Goal: Task Accomplishment & Management: Complete application form

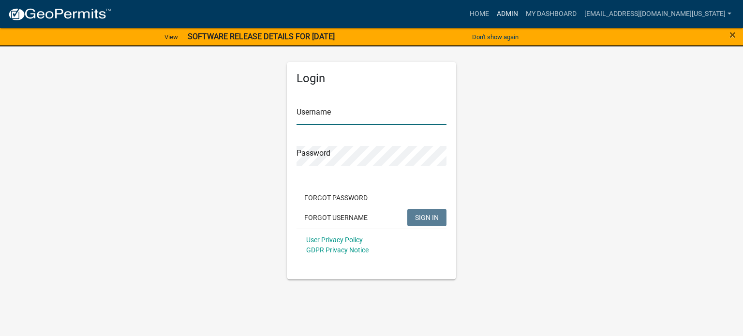
type input "[EMAIL_ADDRESS][DOMAIN_NAME][US_STATE]"
click at [522, 13] on link "Admin" at bounding box center [507, 14] width 29 height 18
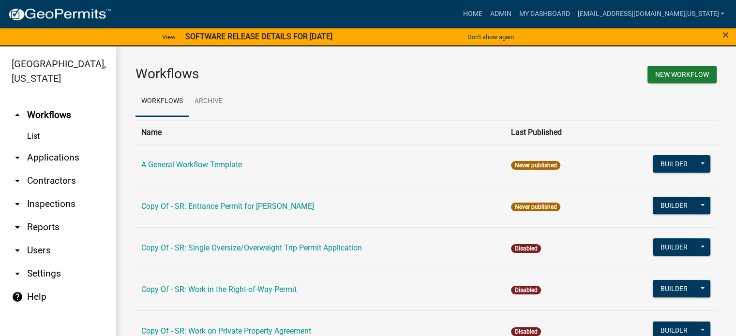
click at [30, 146] on link "arrow_drop_down Applications" at bounding box center [58, 157] width 116 height 23
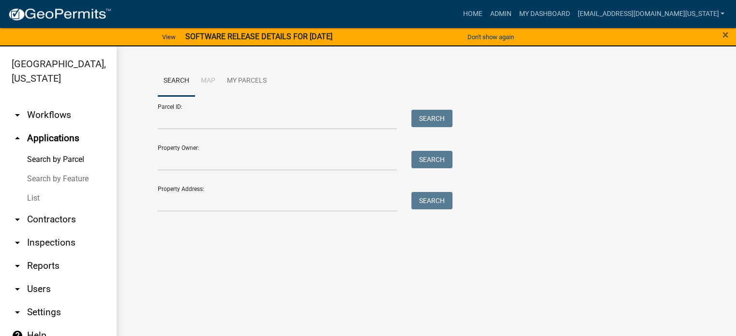
click at [30, 189] on link "List" at bounding box center [58, 198] width 116 height 19
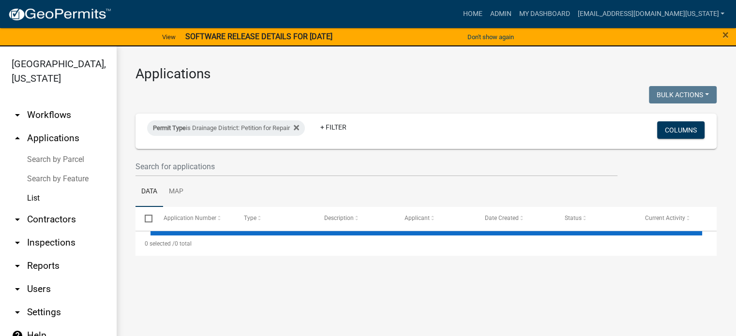
select select "3: 100"
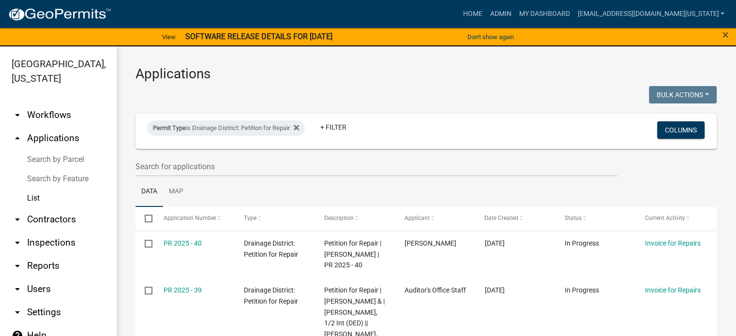
click at [44, 150] on link "Search by Parcel" at bounding box center [58, 159] width 116 height 19
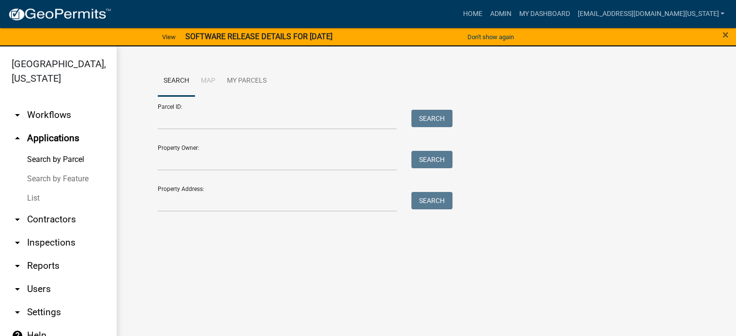
click at [47, 127] on link "arrow_drop_up Applications" at bounding box center [58, 138] width 116 height 23
click at [30, 189] on link "List" at bounding box center [58, 198] width 116 height 19
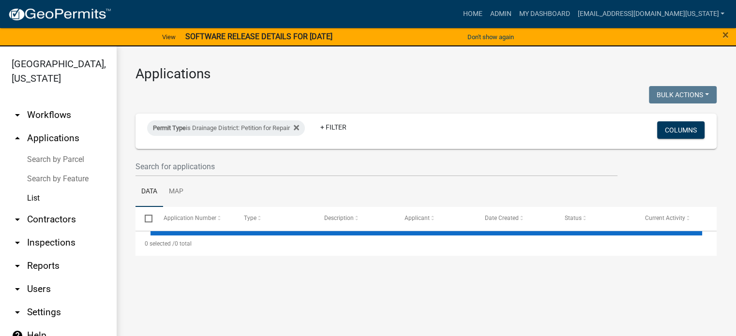
select select "3: 100"
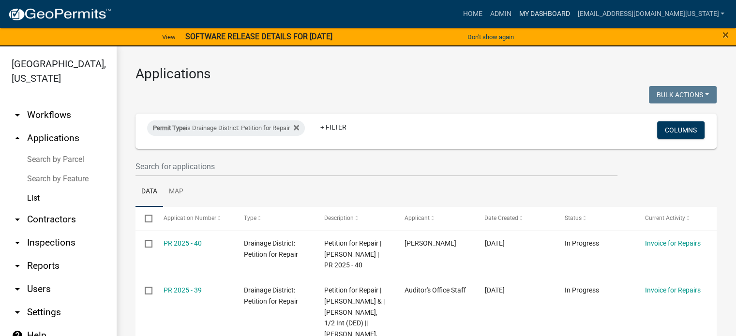
click at [573, 13] on link "My Dashboard" at bounding box center [544, 14] width 59 height 18
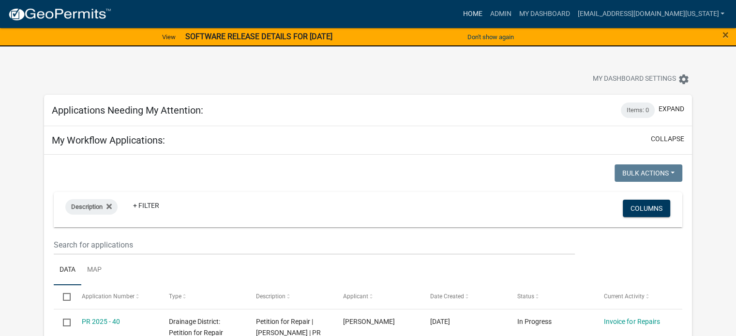
click at [486, 15] on link "Home" at bounding box center [472, 14] width 27 height 18
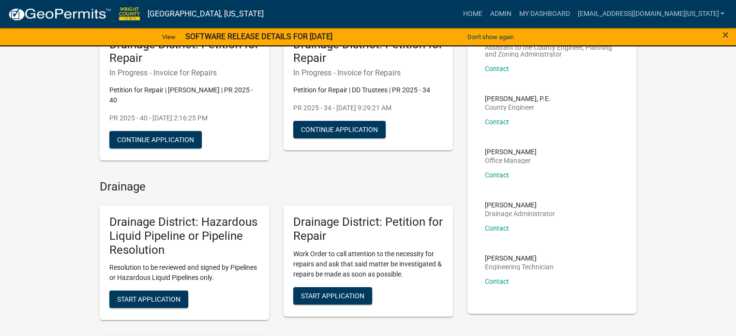
scroll to position [145, 0]
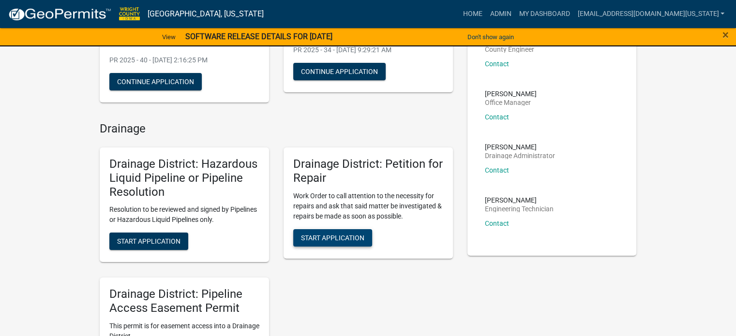
click at [362, 234] on span "Start Application" at bounding box center [332, 238] width 63 height 8
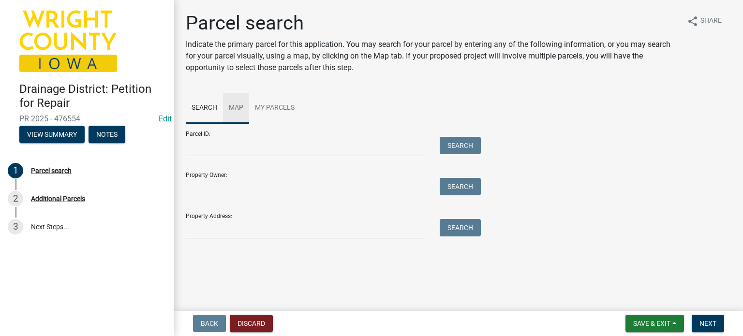
click at [238, 107] on link "Map" at bounding box center [236, 108] width 26 height 31
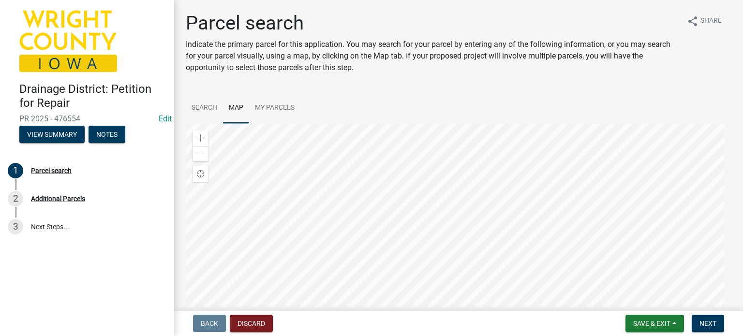
click at [466, 139] on div at bounding box center [459, 244] width 546 height 242
click at [540, 188] on div at bounding box center [459, 244] width 546 height 242
click at [473, 229] on div at bounding box center [459, 244] width 546 height 242
click at [470, 222] on div at bounding box center [459, 244] width 546 height 242
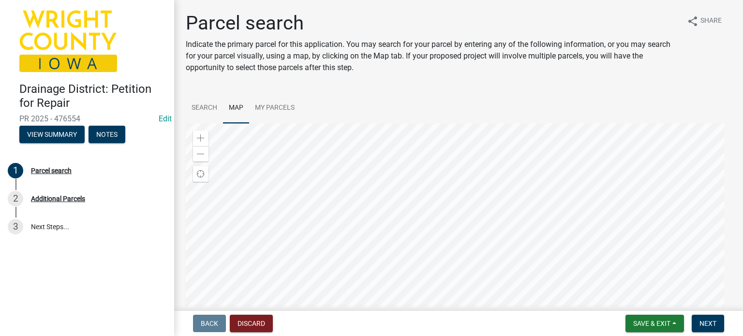
click at [470, 206] on div at bounding box center [459, 244] width 546 height 242
click at [452, 168] on div at bounding box center [459, 244] width 546 height 242
click at [449, 195] on div at bounding box center [459, 244] width 546 height 242
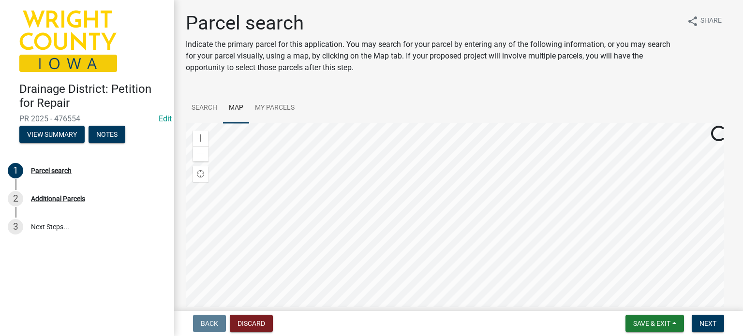
click at [449, 195] on div at bounding box center [459, 244] width 546 height 242
click at [492, 254] on div at bounding box center [459, 244] width 546 height 242
click at [417, 287] on div at bounding box center [459, 244] width 546 height 242
click at [390, 220] on div at bounding box center [459, 244] width 546 height 242
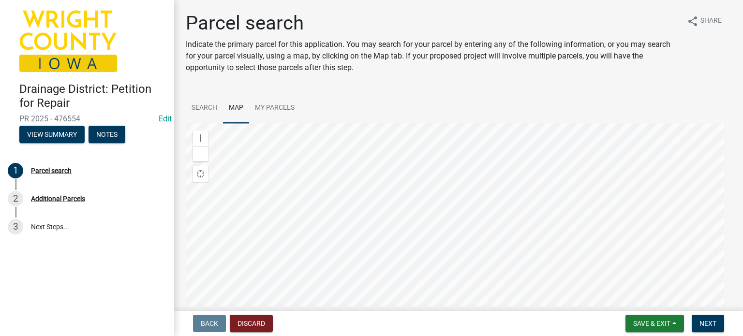
click at [388, 213] on div at bounding box center [459, 244] width 546 height 242
click at [716, 326] on span "Next" at bounding box center [708, 324] width 17 height 8
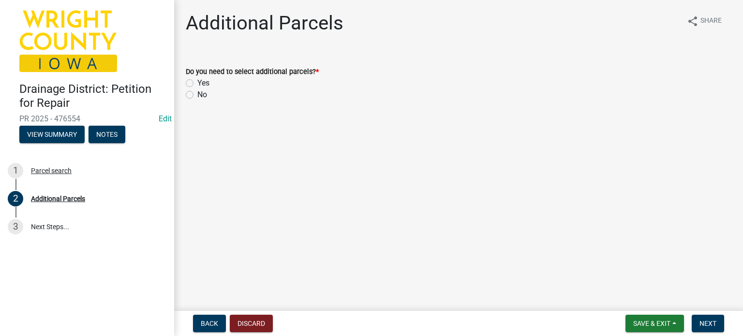
click at [196, 94] on div "No" at bounding box center [459, 95] width 546 height 12
click at [197, 95] on label "No" at bounding box center [202, 95] width 10 height 12
click at [197, 95] on input "No" at bounding box center [200, 92] width 6 height 6
radio input "true"
click at [709, 329] on button "Next" at bounding box center [708, 323] width 32 height 17
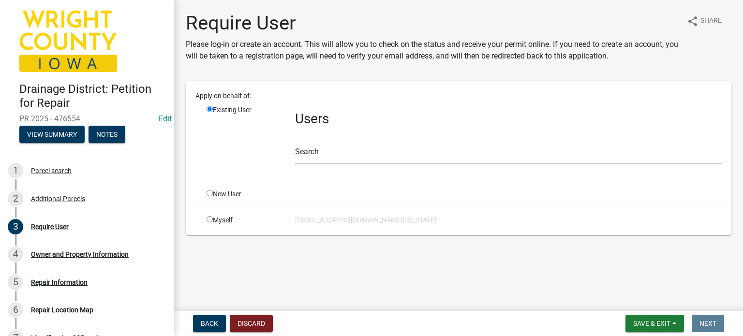
click at [225, 220] on div "Myself" at bounding box center [243, 220] width 89 height 10
click at [211, 219] on input "radio" at bounding box center [210, 219] width 6 height 6
radio input "true"
radio input "false"
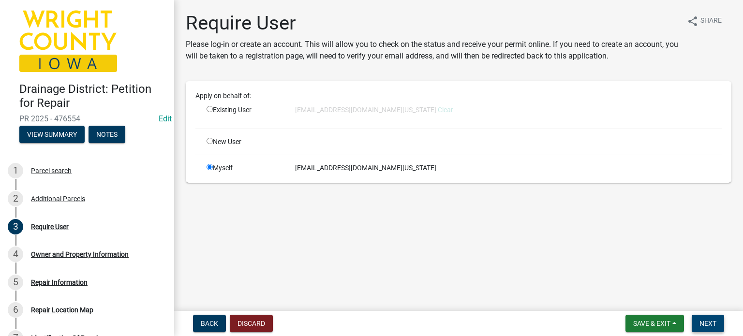
click at [717, 323] on button "Next" at bounding box center [708, 323] width 32 height 17
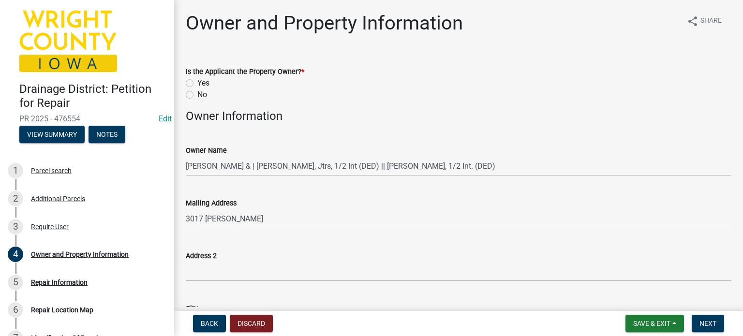
click at [197, 96] on label "No" at bounding box center [202, 95] width 10 height 12
click at [197, 95] on input "No" at bounding box center [200, 92] width 6 height 6
radio input "true"
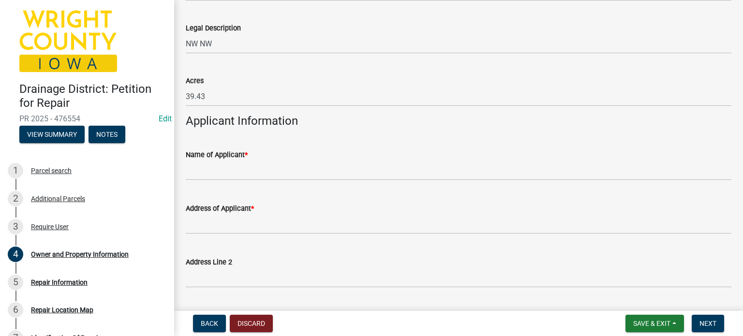
scroll to position [726, 0]
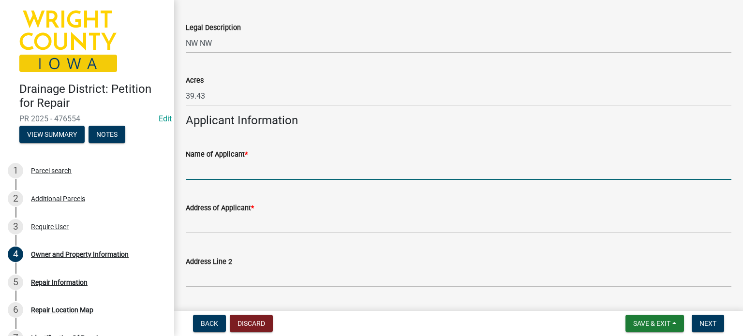
click at [372, 167] on input "Name of Applicant *" at bounding box center [459, 170] width 546 height 20
type input "[PERSON_NAME]"
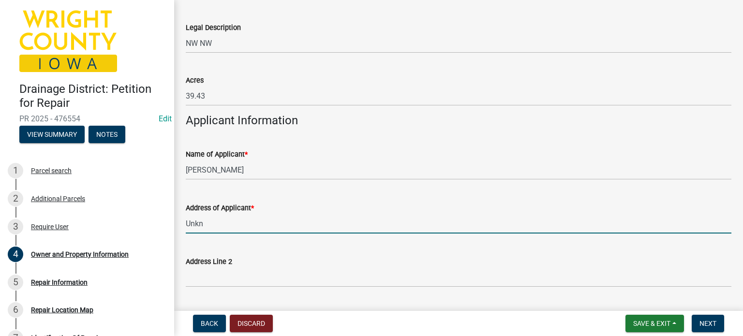
type input "Unknown"
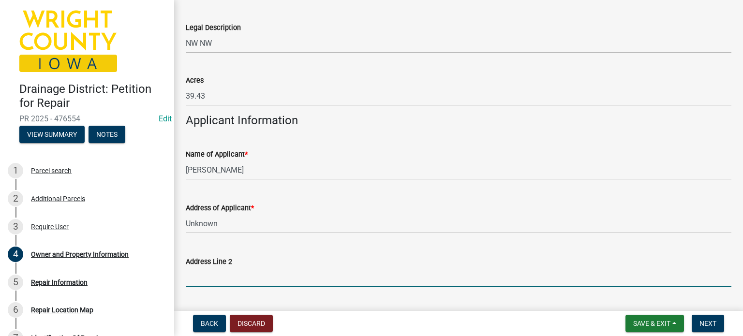
scroll to position [903, 0]
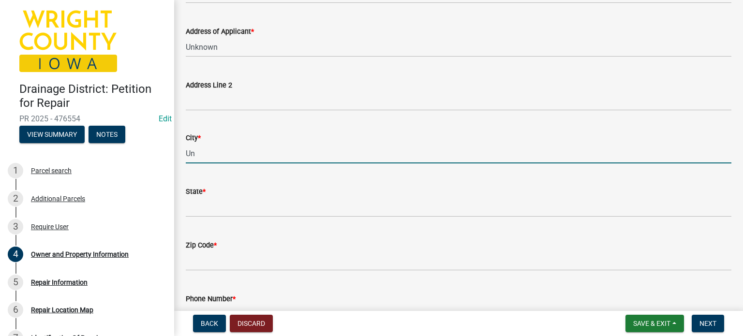
type input "Unknown"
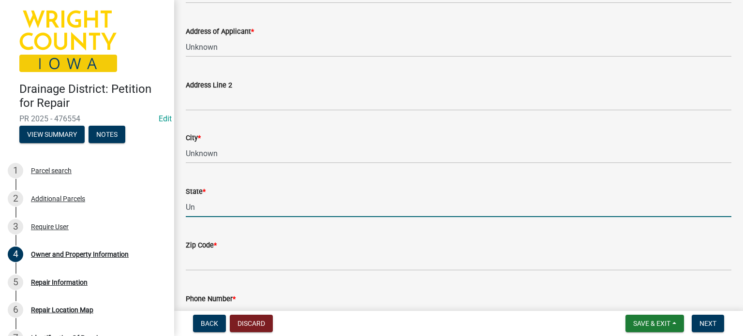
type input "Unknown"
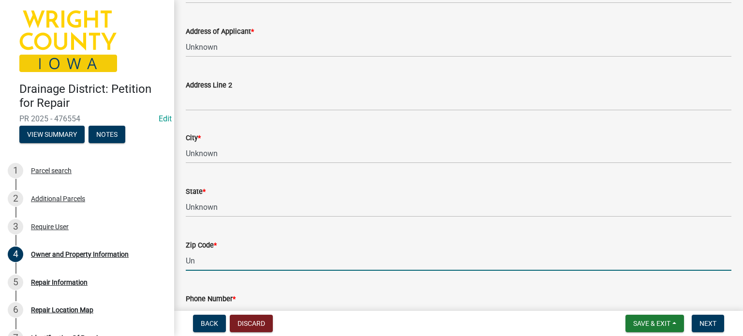
type input "Unknown"
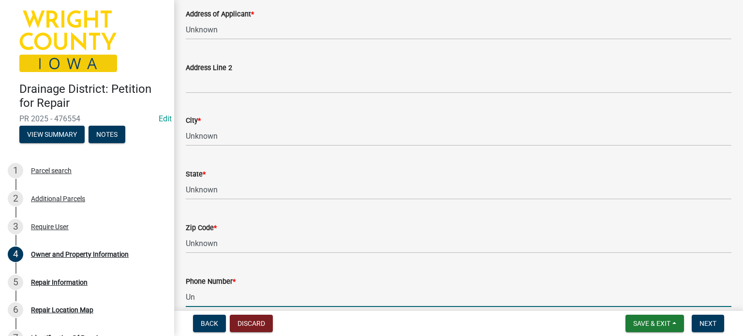
type input "U"
type input "6"
type input "123-123-1234"
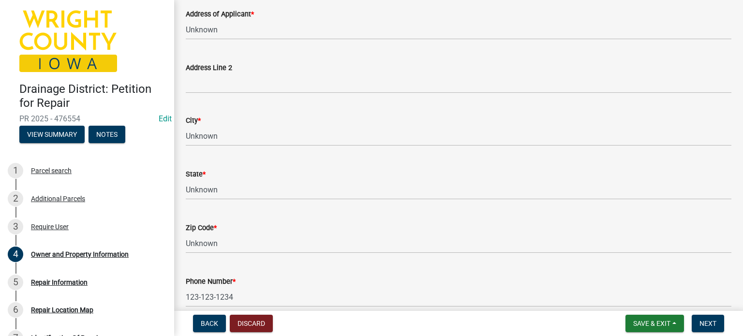
scroll to position [1018, 0]
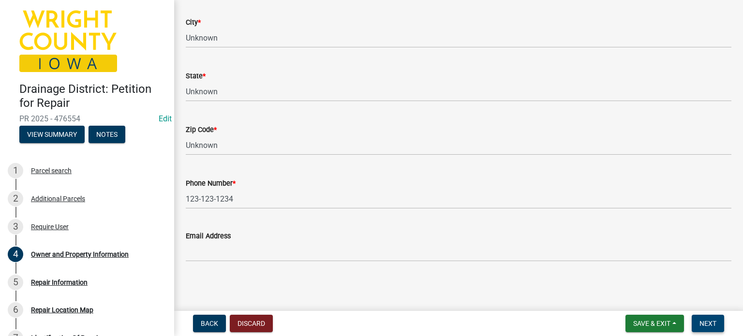
click at [714, 325] on span "Next" at bounding box center [708, 324] width 17 height 8
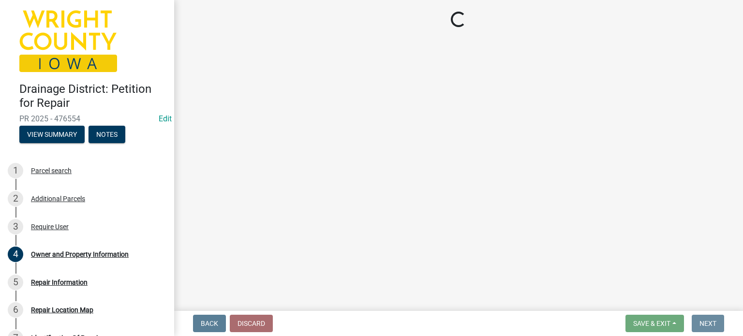
scroll to position [0, 0]
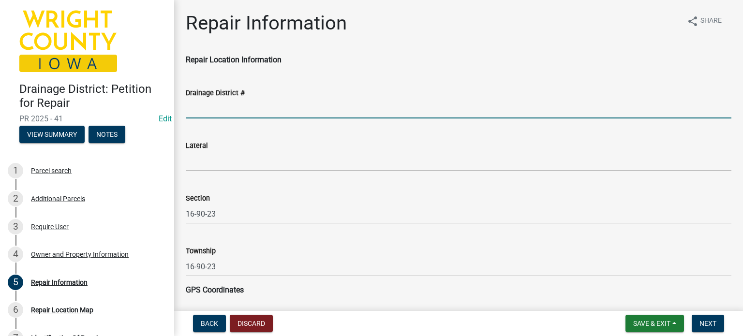
click at [251, 107] on input "Drainage District #" at bounding box center [459, 109] width 546 height 20
type input "29"
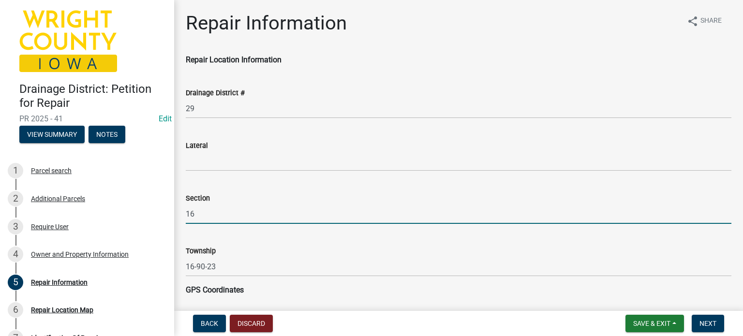
type input "16"
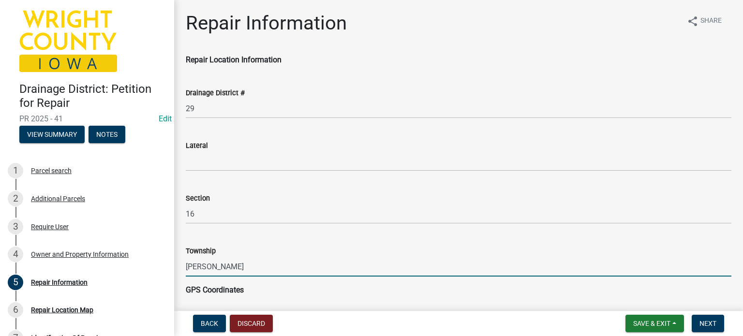
type input "[PERSON_NAME]"
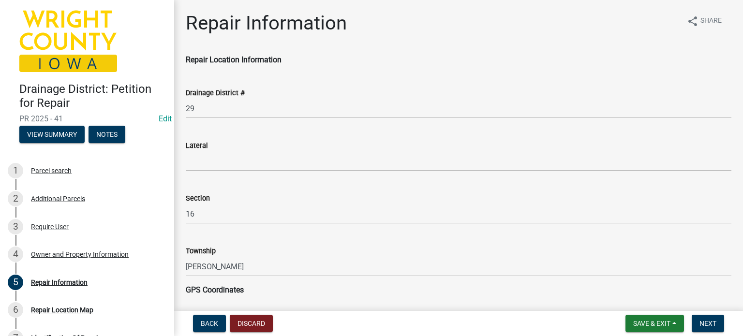
scroll to position [139, 0]
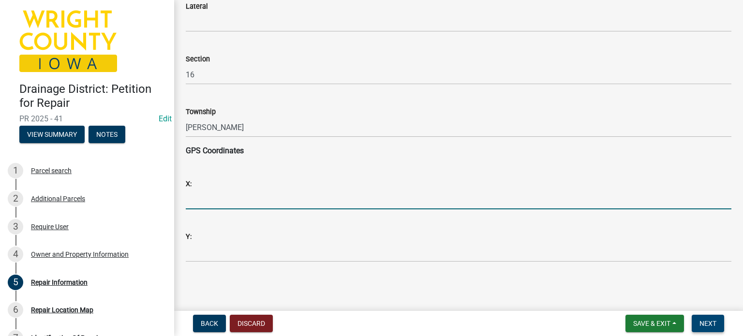
click at [708, 324] on span "Next" at bounding box center [708, 324] width 17 height 8
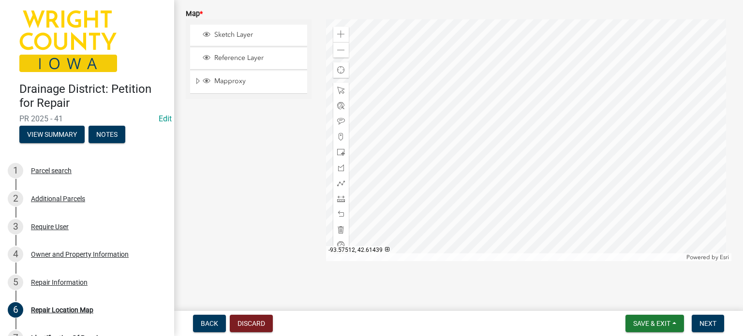
scroll to position [29, 0]
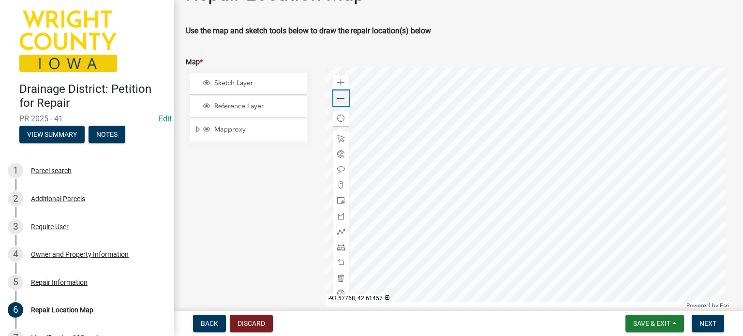
click at [343, 102] on div "Zoom out" at bounding box center [340, 97] width 15 height 15
click at [341, 188] on span at bounding box center [341, 185] width 8 height 8
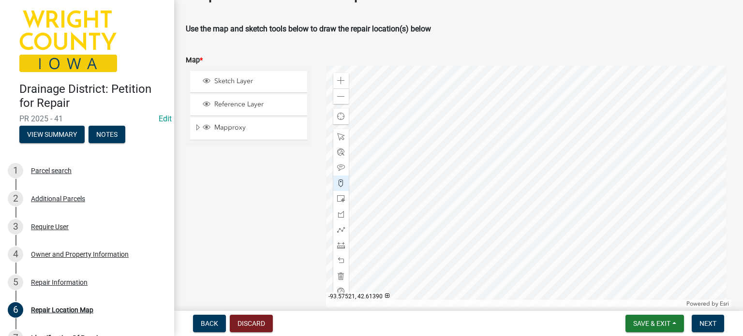
click at [543, 185] on div at bounding box center [529, 187] width 406 height 242
click at [717, 321] on button "Next" at bounding box center [708, 323] width 32 height 17
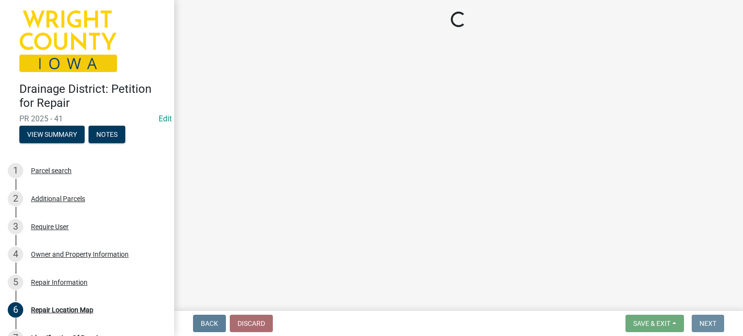
scroll to position [0, 0]
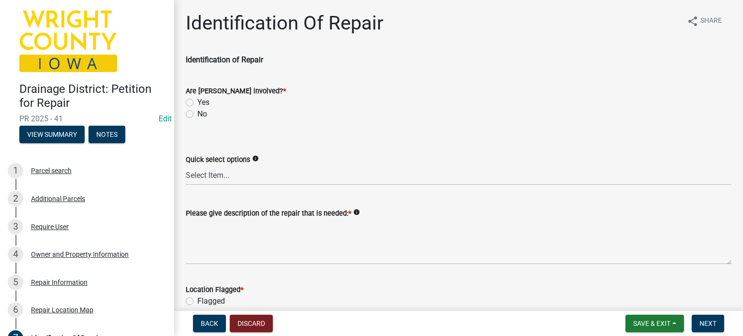
click at [197, 116] on label "No" at bounding box center [202, 114] width 10 height 12
click at [197, 115] on input "No" at bounding box center [200, 111] width 6 height 6
radio input "true"
click at [213, 181] on select "Select Item... Blowout Sloughing Washout Bulkhead Beaver dam Exposed tile Culve…" at bounding box center [459, 176] width 546 height 20
click at [186, 166] on select "Select Item... Blowout Sloughing Washout Bulkhead Beaver dam Exposed tile Culve…" at bounding box center [459, 176] width 546 height 20
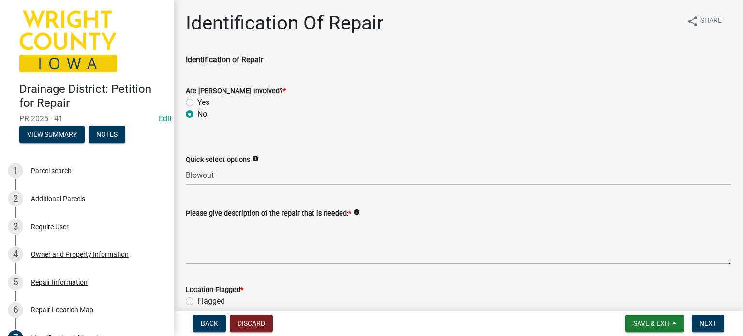
select select "00d2842e-65bd-4388-96cc-195500cff2cc"
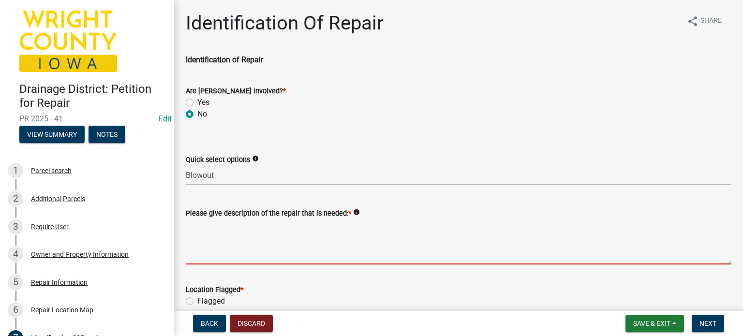
click at [265, 253] on textarea "Please give description of the repair that is needed: *" at bounding box center [459, 241] width 546 height 45
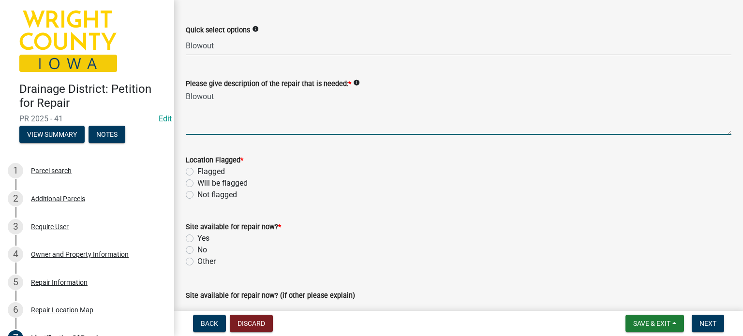
scroll to position [145, 0]
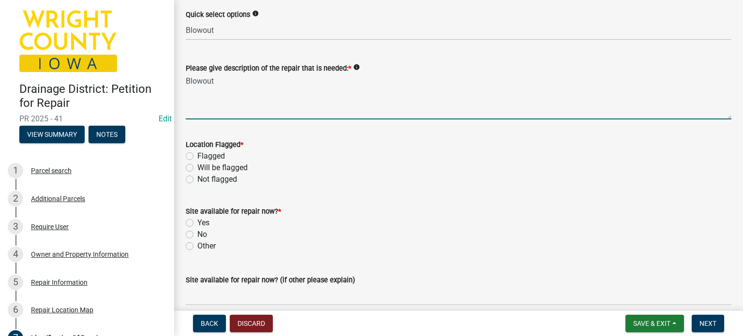
type textarea "Blowout"
click at [197, 181] on label "Not flagged" at bounding box center [217, 180] width 40 height 12
click at [197, 180] on input "Not flagged" at bounding box center [200, 177] width 6 height 6
radio input "true"
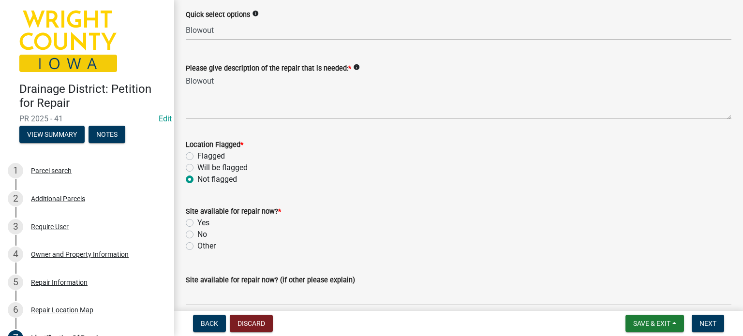
click at [197, 221] on label "Yes" at bounding box center [203, 223] width 12 height 12
click at [197, 221] on input "Yes" at bounding box center [200, 220] width 6 height 6
radio input "true"
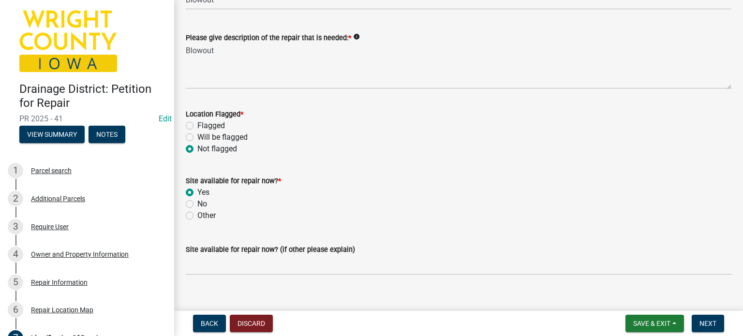
scroll to position [189, 0]
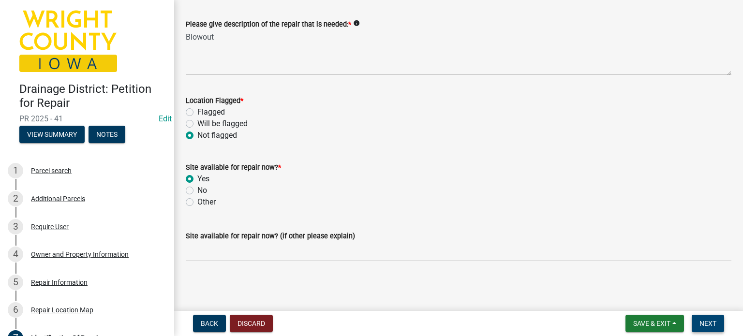
click at [704, 327] on span "Next" at bounding box center [708, 324] width 17 height 8
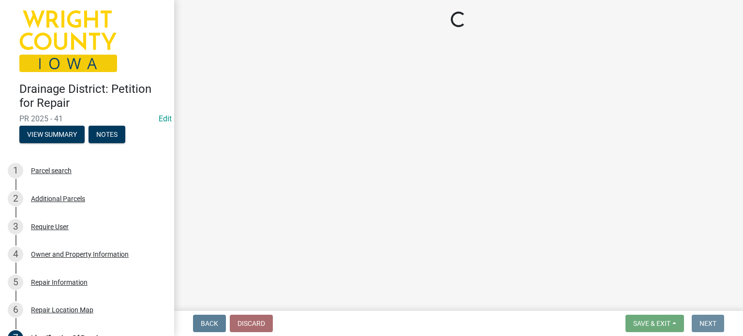
scroll to position [0, 0]
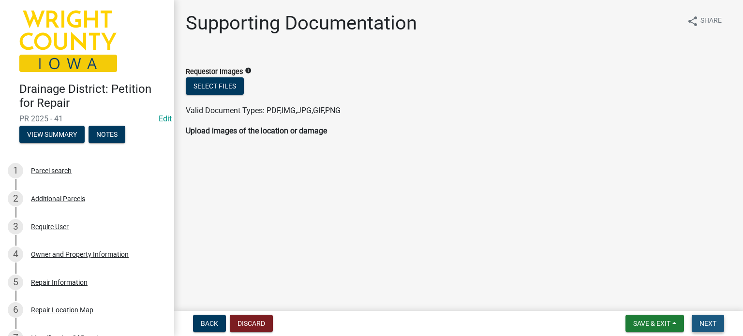
click at [708, 320] on span "Next" at bounding box center [708, 324] width 17 height 8
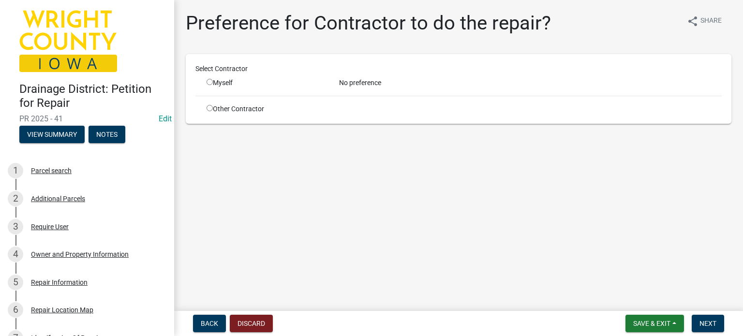
click at [210, 108] on input "radio" at bounding box center [210, 108] width 6 height 6
radio input "true"
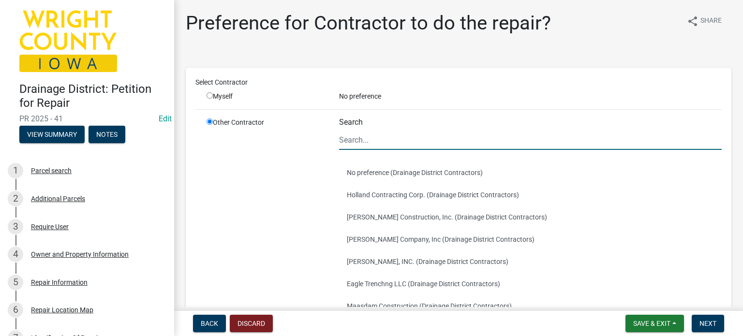
click at [430, 137] on input "Search" at bounding box center [530, 140] width 383 height 20
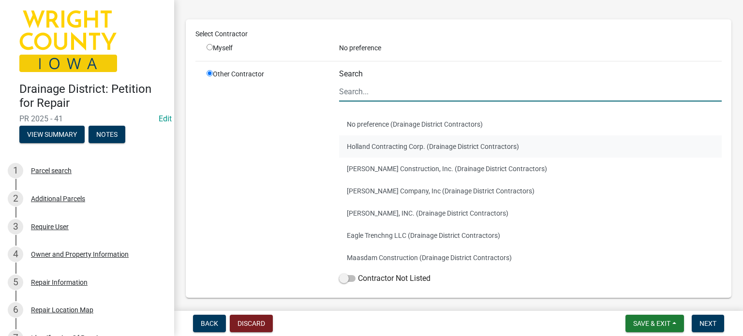
scroll to position [84, 0]
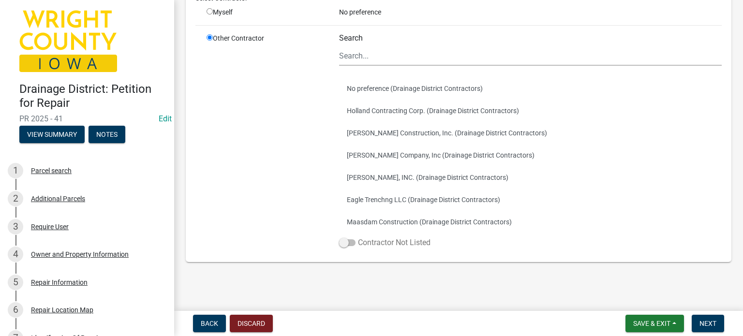
click at [395, 242] on label "Contractor Not Listed" at bounding box center [384, 243] width 91 height 12
click at [358, 237] on input "Contractor Not Listed" at bounding box center [358, 237] width 0 height 0
click at [721, 326] on button "Next" at bounding box center [708, 323] width 32 height 17
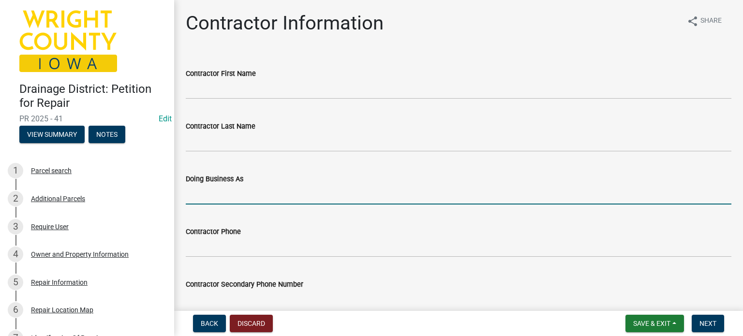
click at [208, 196] on input "Doing Business As" at bounding box center [459, 195] width 546 height 20
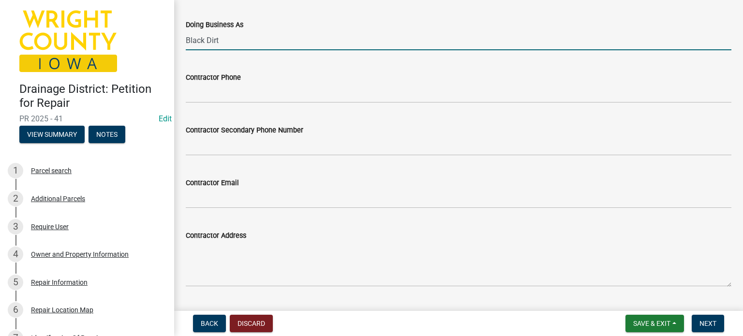
scroll to position [180, 0]
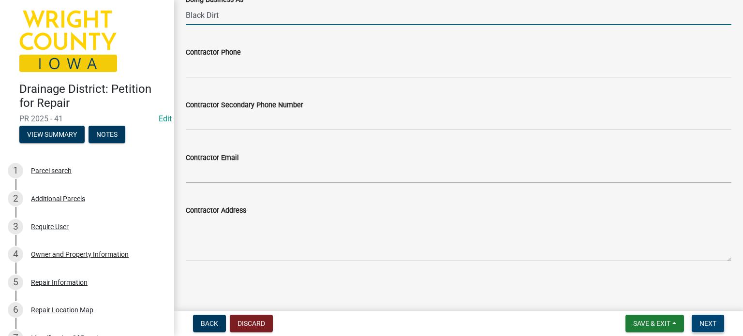
type input "Black Dirt"
click at [704, 329] on button "Next" at bounding box center [708, 323] width 32 height 17
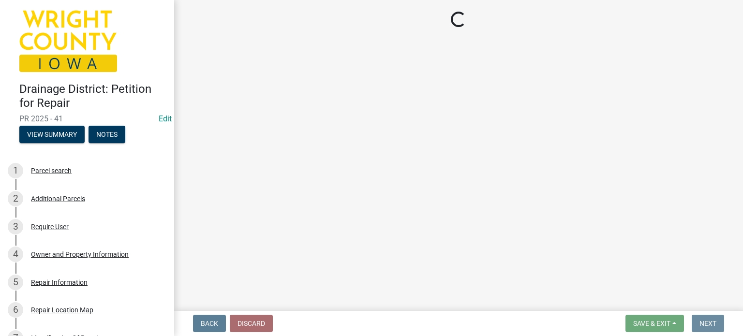
scroll to position [0, 0]
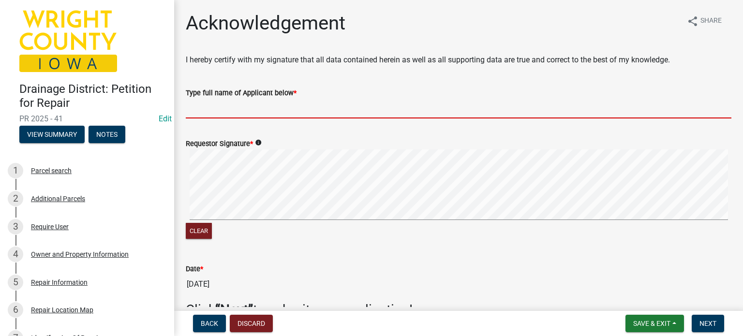
click at [194, 114] on input "Type full name of Applicant below *" at bounding box center [459, 109] width 546 height 20
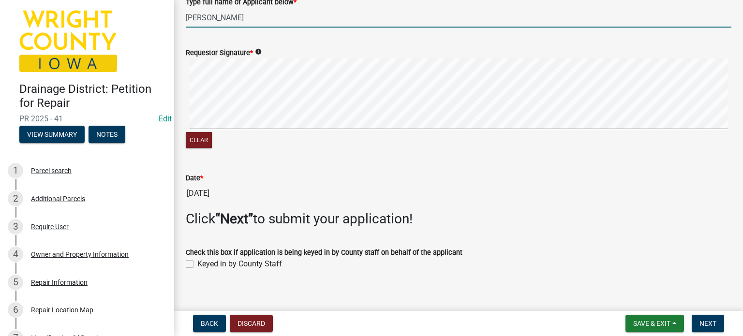
scroll to position [97, 0]
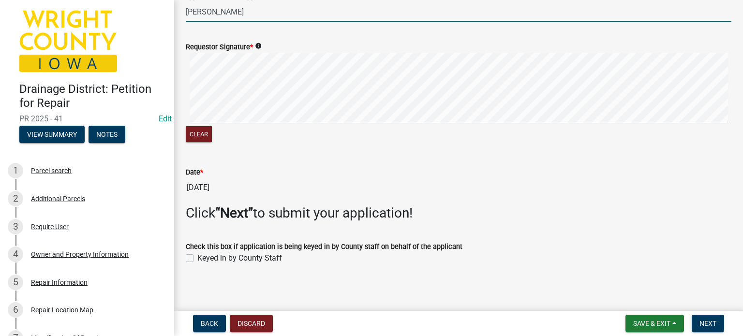
type input "[PERSON_NAME]"
click at [197, 257] on label "Keyed in by County Staff" at bounding box center [239, 259] width 85 height 12
click at [197, 257] on input "Keyed in by County Staff" at bounding box center [200, 256] width 6 height 6
checkbox input "true"
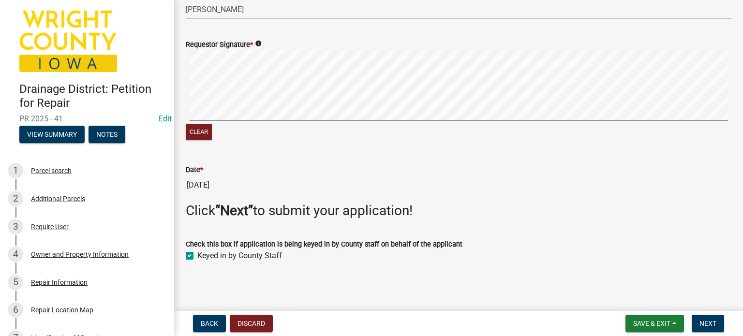
scroll to position [100, 0]
click at [707, 322] on span "Next" at bounding box center [708, 324] width 17 height 8
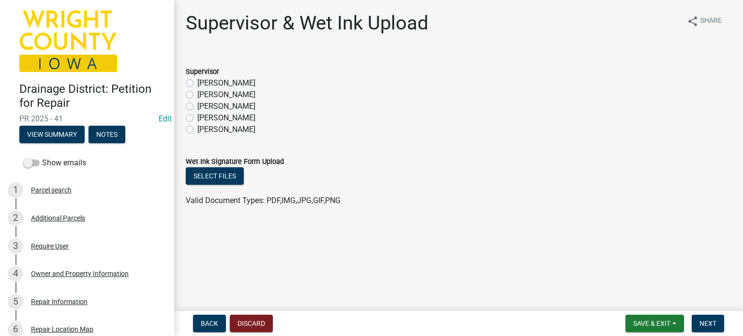
click at [197, 106] on label "[PERSON_NAME]" at bounding box center [226, 107] width 58 height 12
click at [197, 106] on input "[PERSON_NAME]" at bounding box center [200, 104] width 6 height 6
radio input "true"
click at [225, 180] on button "Select files" at bounding box center [215, 175] width 58 height 17
click at [214, 177] on button "Select files" at bounding box center [215, 175] width 58 height 17
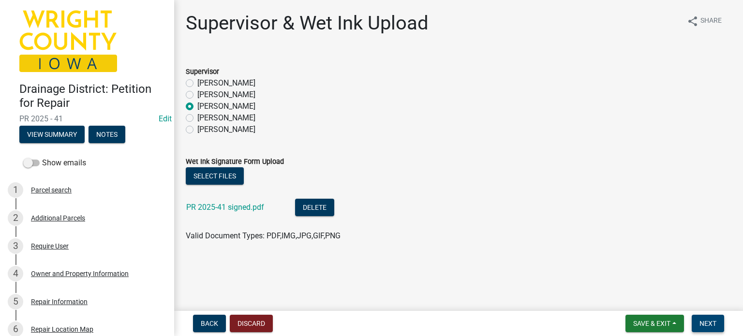
click at [710, 323] on span "Next" at bounding box center [708, 324] width 17 height 8
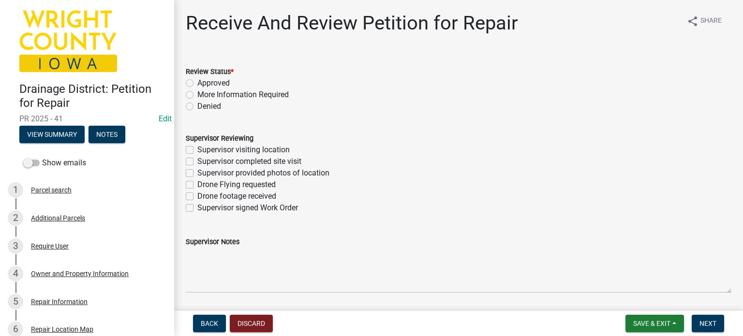
drag, startPoint x: 710, startPoint y: 323, endPoint x: 189, endPoint y: 161, distance: 546.1
click at [197, 161] on label "Supervisor completed site visit" at bounding box center [249, 162] width 104 height 12
click at [197, 161] on input "Supervisor completed site visit" at bounding box center [200, 159] width 6 height 6
checkbox input "true"
checkbox input "false"
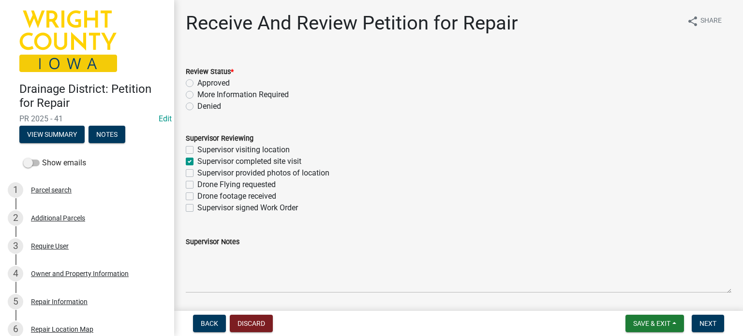
checkbox input "true"
checkbox input "false"
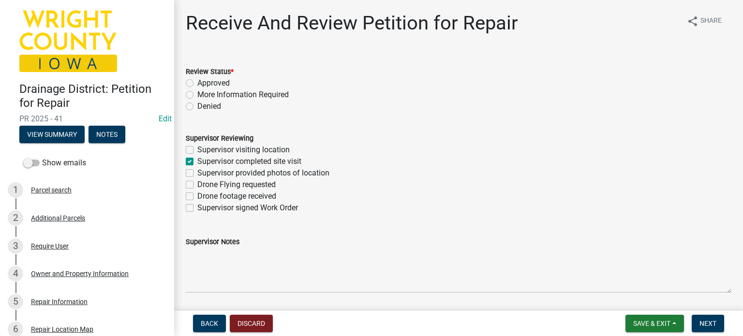
click at [197, 161] on label "Supervisor completed site visit" at bounding box center [249, 162] width 104 height 12
click at [197, 161] on input "Supervisor completed site visit" at bounding box center [200, 159] width 6 height 6
checkbox input "false"
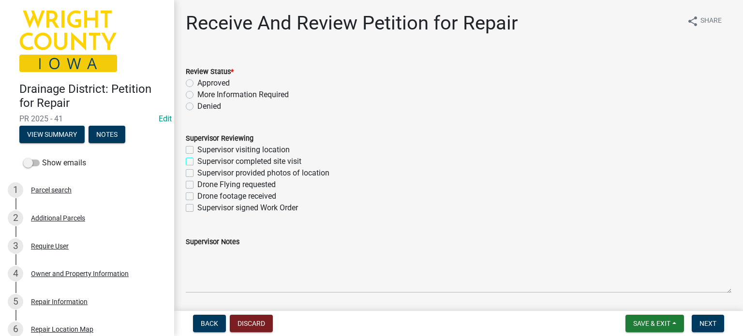
checkbox input "false"
click at [197, 210] on label "Supervisor signed Work Order" at bounding box center [247, 208] width 101 height 12
click at [197, 209] on input "Supervisor signed Work Order" at bounding box center [200, 205] width 6 height 6
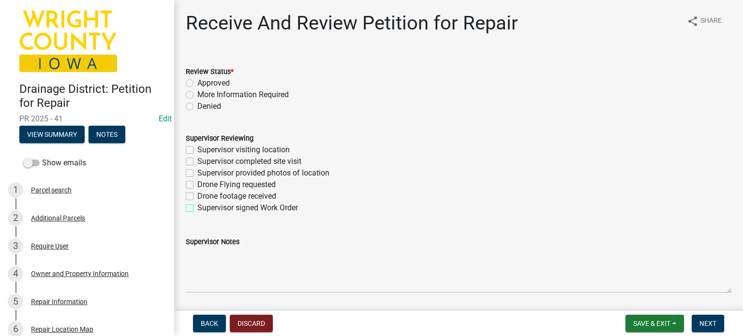
checkbox input "true"
checkbox input "false"
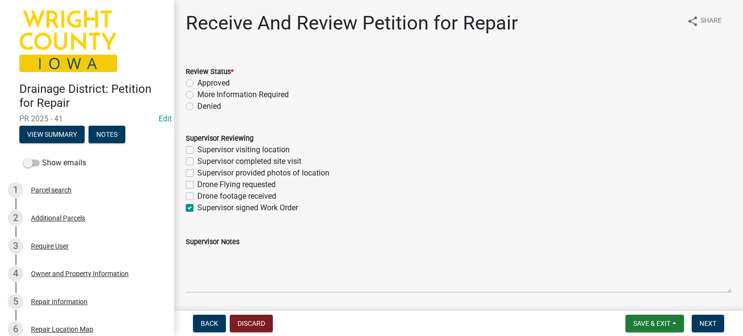
checkbox input "false"
checkbox input "true"
click at [644, 324] on span "Save & Exit" at bounding box center [651, 324] width 37 height 8
click at [641, 280] on button "Save" at bounding box center [645, 275] width 77 height 23
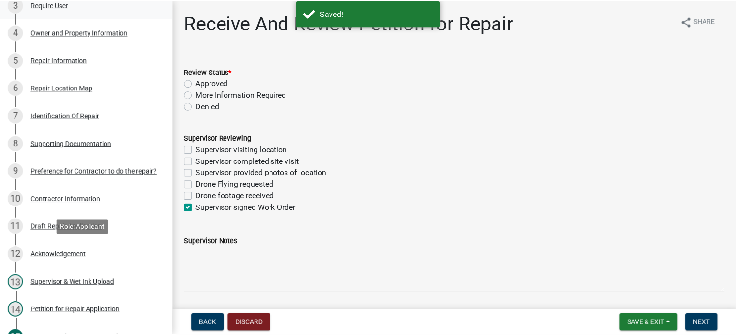
scroll to position [290, 0]
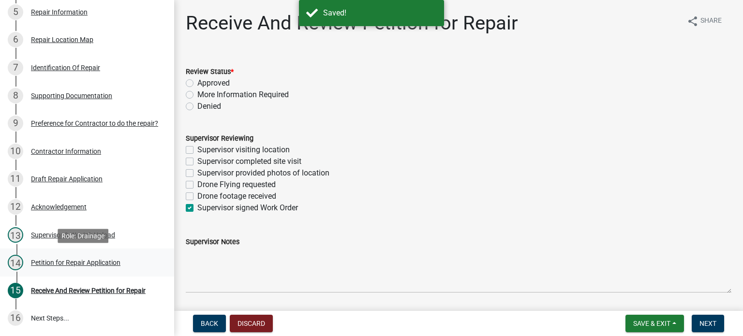
click at [105, 261] on div "Petition for Repair Application" at bounding box center [76, 262] width 90 height 7
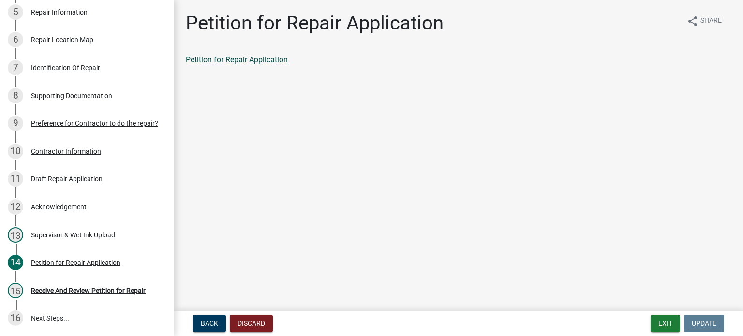
click at [209, 59] on link "Petition for Repair Application" at bounding box center [237, 59] width 102 height 9
click at [666, 326] on button "Exit" at bounding box center [666, 323] width 30 height 17
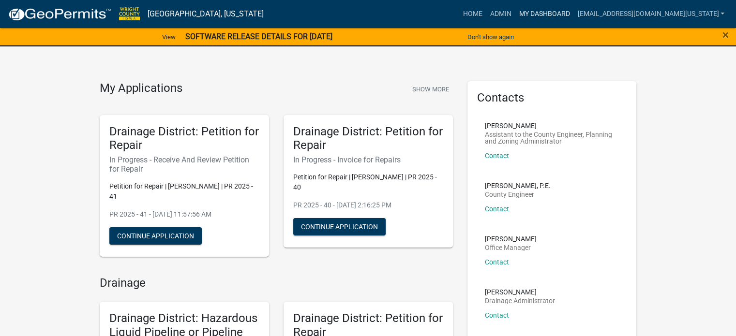
click at [570, 15] on link "My Dashboard" at bounding box center [544, 14] width 59 height 18
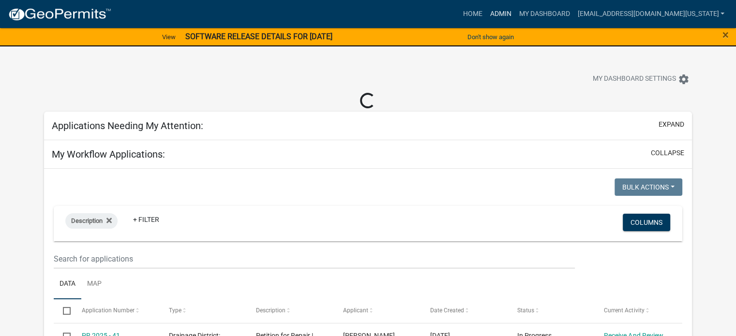
click at [515, 11] on link "Admin" at bounding box center [500, 14] width 29 height 18
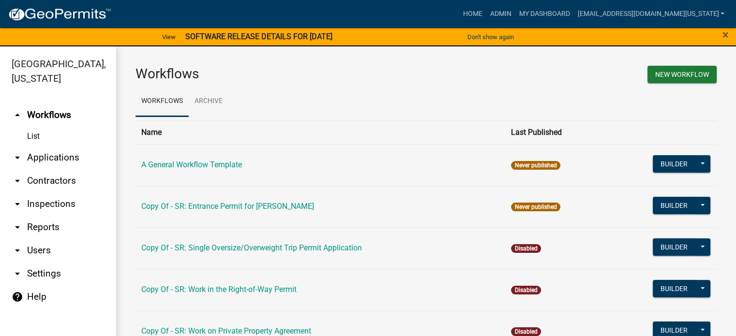
click at [46, 104] on link "arrow_drop_up Workflows" at bounding box center [58, 115] width 116 height 23
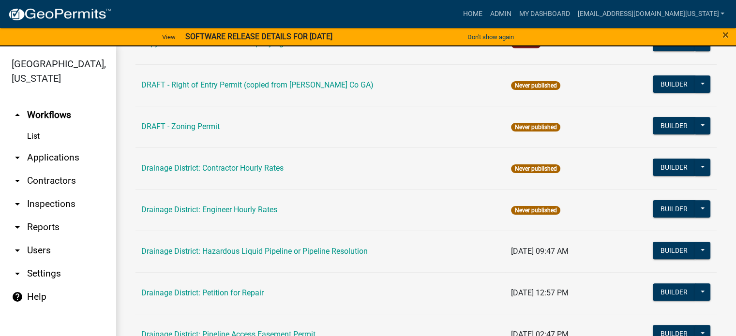
scroll to position [290, 0]
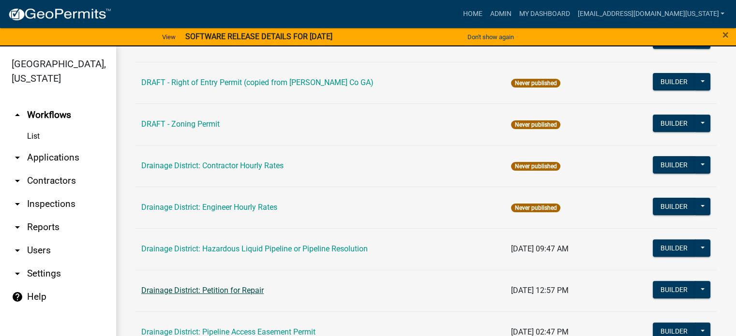
click at [226, 287] on link "Drainage District: Petition for Repair" at bounding box center [202, 290] width 122 height 9
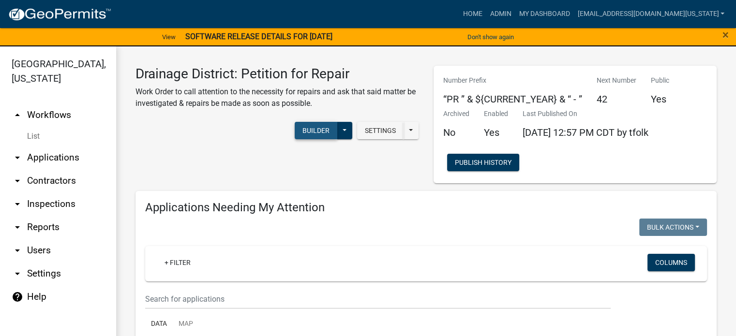
click at [319, 127] on button "Builder" at bounding box center [316, 130] width 43 height 17
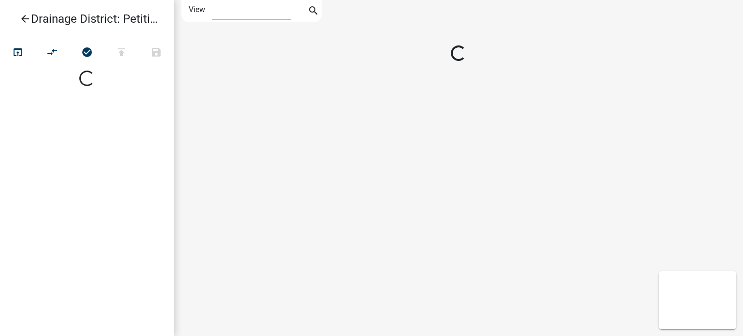
select select "1"
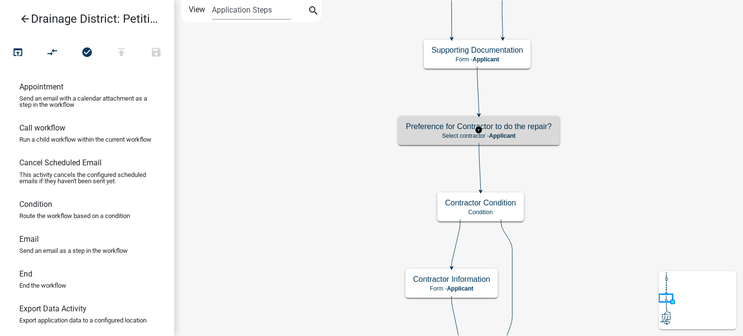
click at [450, 133] on p "Select contractor - Applicant" at bounding box center [479, 136] width 146 height 7
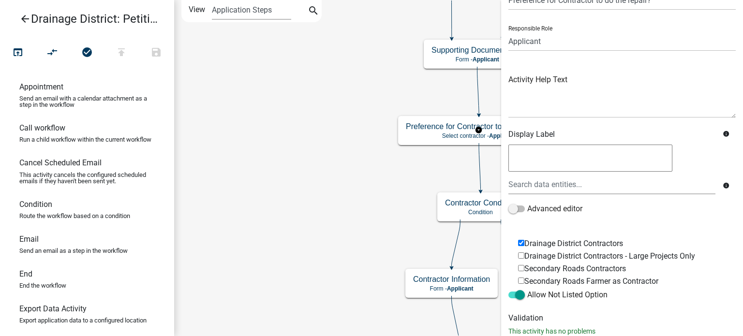
scroll to position [77, 0]
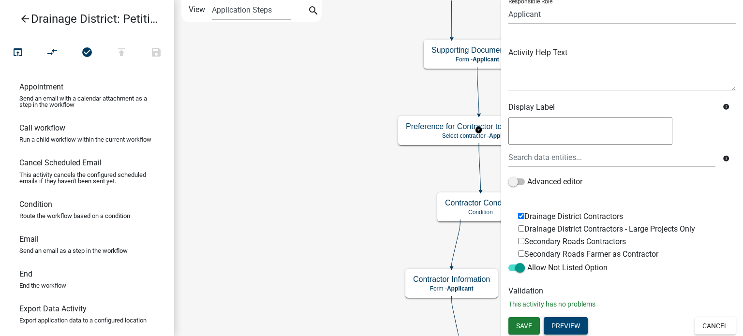
click at [568, 325] on button "Preview" at bounding box center [566, 325] width 44 height 17
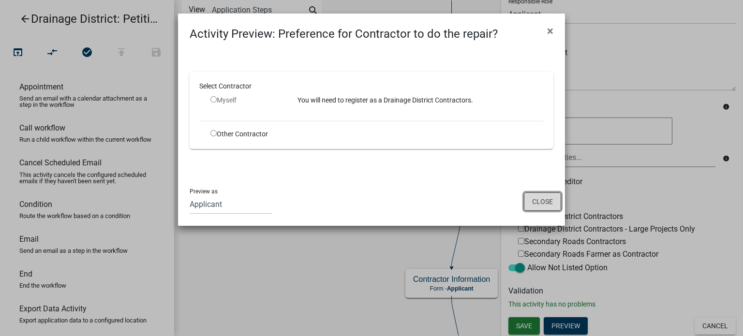
click at [539, 203] on button "Close" at bounding box center [542, 202] width 37 height 18
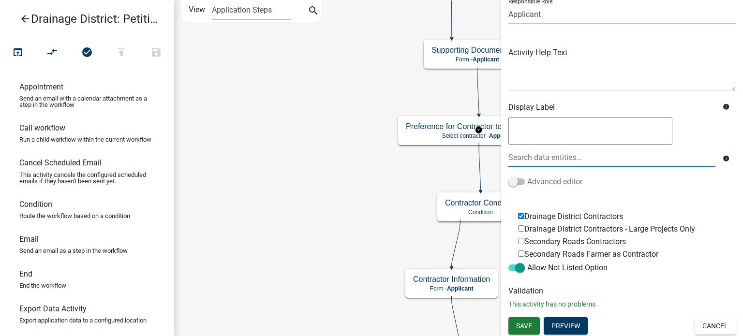
click at [575, 181] on label "Advanced editor" at bounding box center [546, 182] width 74 height 12
click at [527, 176] on input "Advanced editor" at bounding box center [527, 176] width 0 height 0
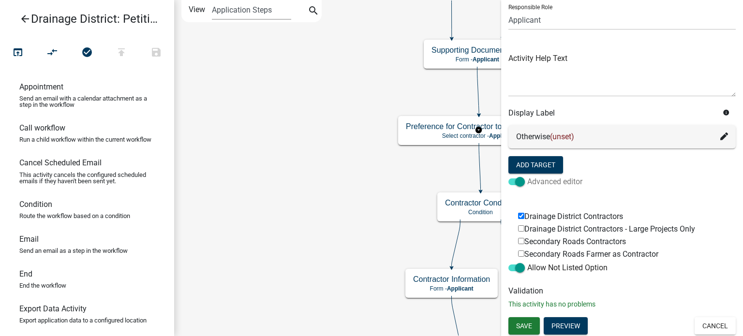
click at [575, 181] on label "Advanced editor" at bounding box center [546, 182] width 74 height 12
click at [527, 176] on input "Advanced editor" at bounding box center [527, 176] width 0 height 0
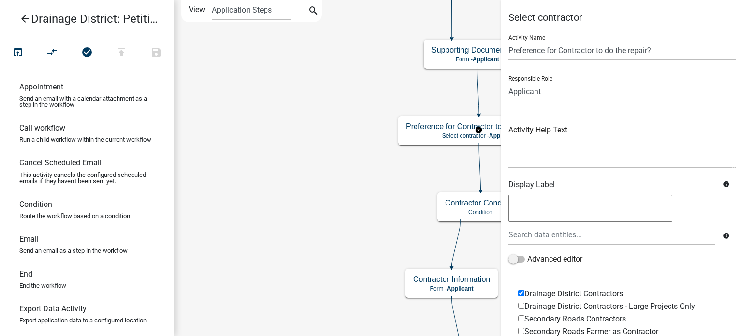
scroll to position [77, 0]
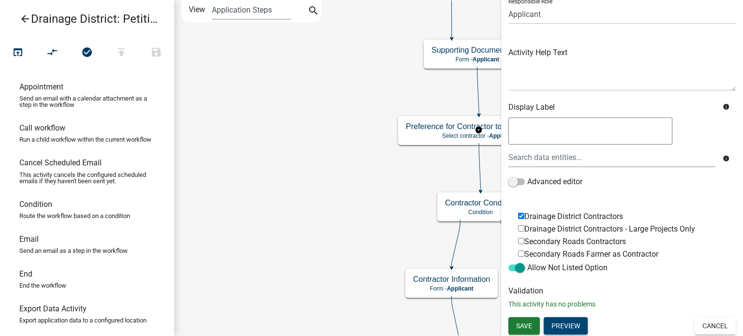
click at [563, 320] on button "Preview" at bounding box center [566, 325] width 44 height 17
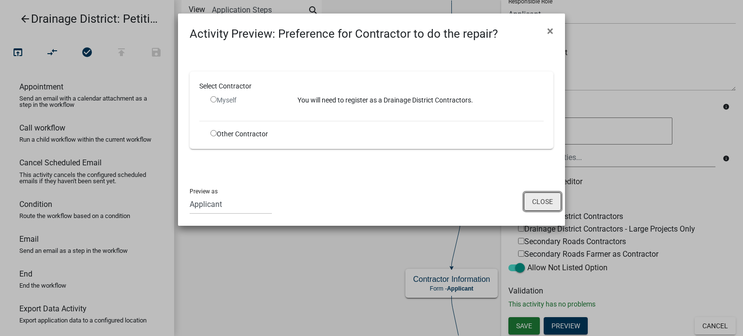
click at [556, 203] on button "Close" at bounding box center [542, 202] width 37 height 18
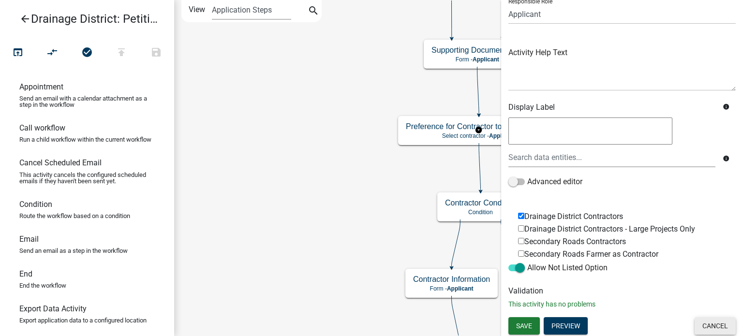
click at [703, 321] on button "Cancel" at bounding box center [715, 325] width 41 height 17
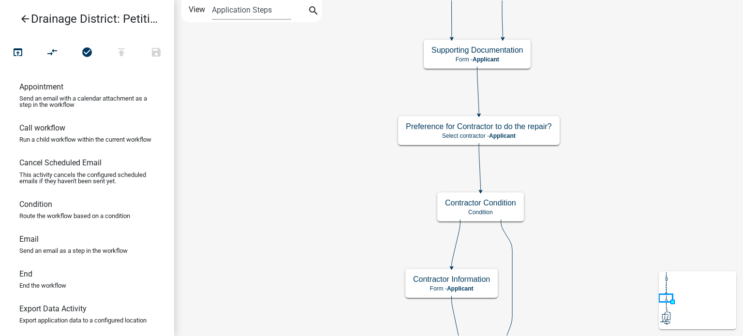
click at [513, 203] on h5 "Contractor Condition" at bounding box center [480, 202] width 71 height 9
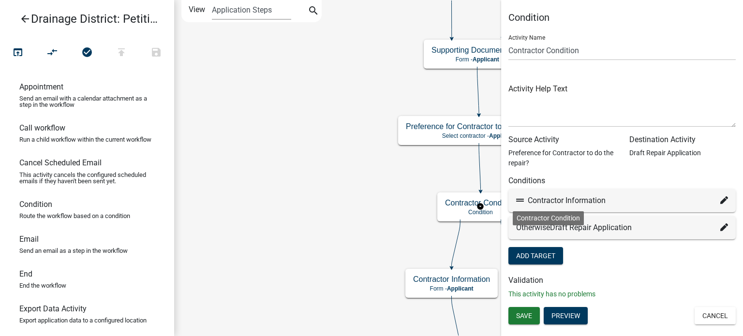
click at [598, 199] on div "Contractor Information" at bounding box center [622, 201] width 212 height 12
click at [722, 202] on icon at bounding box center [725, 200] width 8 height 8
select select "19: d5aa13b9-7688-41d1-9e16-a8f4fc3e5f22"
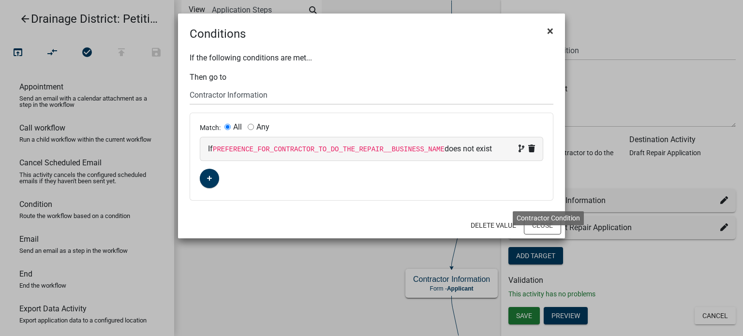
click at [551, 31] on span "×" at bounding box center [550, 31] width 6 height 14
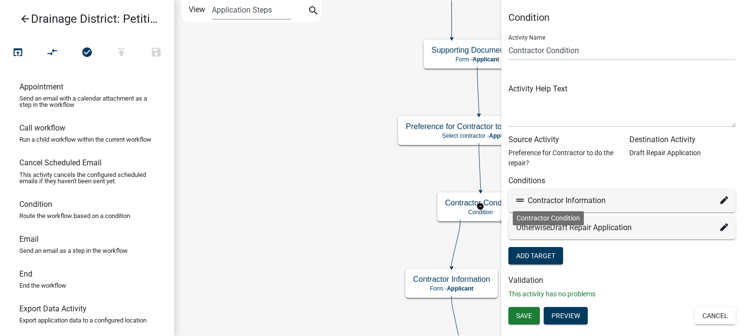
click at [724, 224] on icon at bounding box center [725, 228] width 8 height 8
select select "38: 999721d8-24dc-4052-97bf-b6816ff199f1"
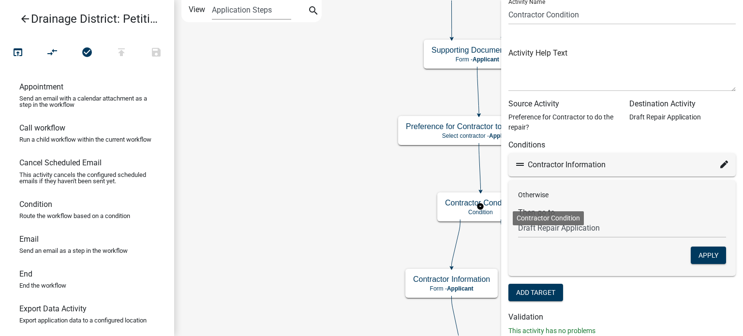
scroll to position [63, 0]
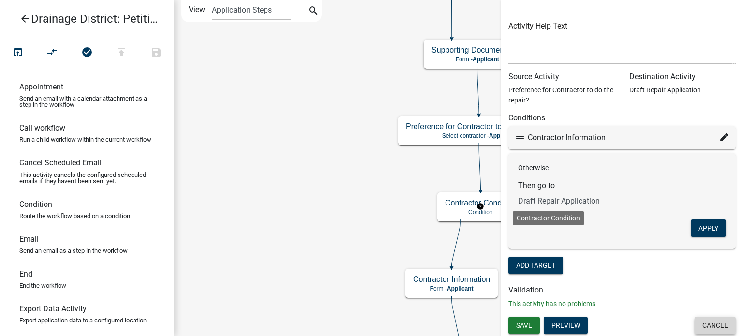
click at [696, 325] on button "Cancel" at bounding box center [715, 325] width 41 height 17
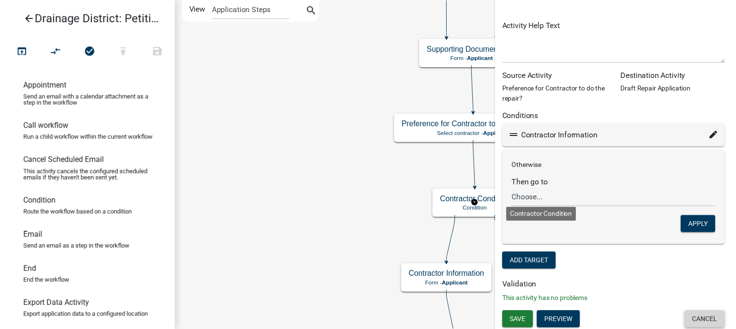
scroll to position [0, 0]
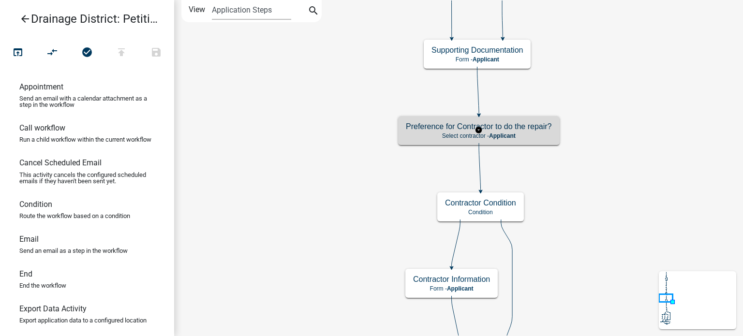
click at [521, 140] on div "Preference for Contractor to do the repair? Select contractor - Applicant" at bounding box center [479, 130] width 162 height 29
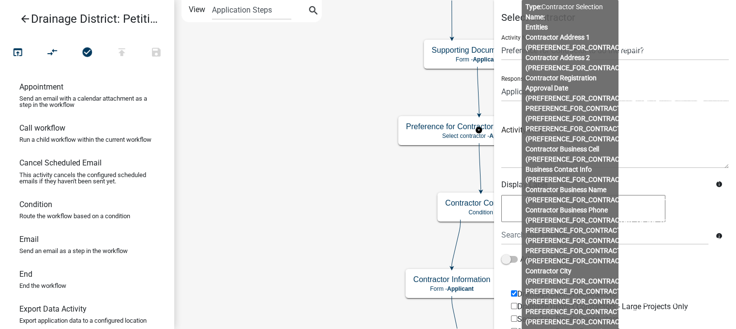
click at [704, 34] on div "Activity Name Preference for Contractor to do the repair?" at bounding box center [614, 43] width 227 height 33
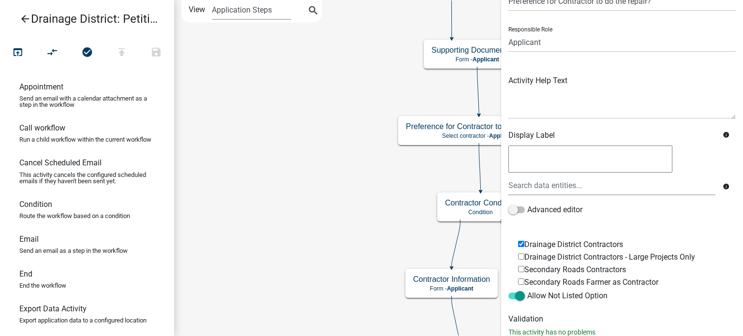
scroll to position [77, 0]
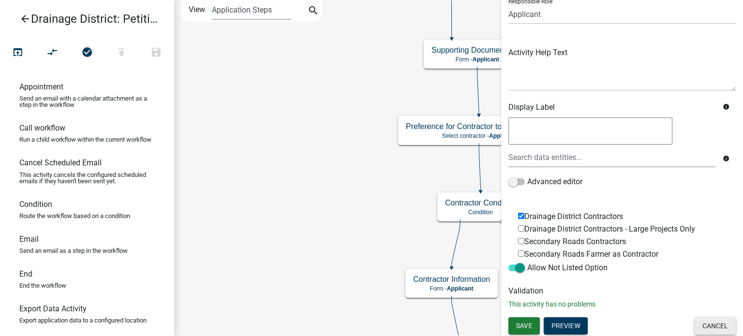
click at [703, 321] on button "Cancel" at bounding box center [715, 325] width 41 height 17
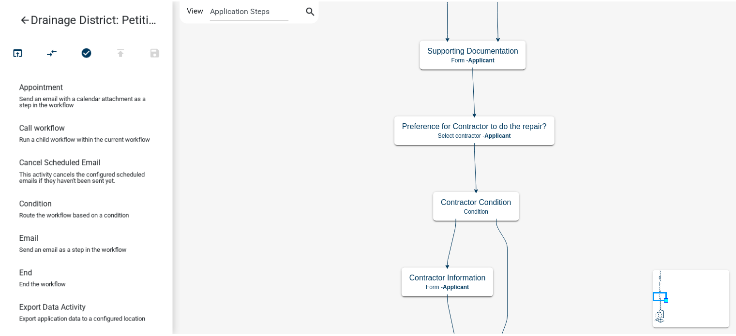
scroll to position [0, 0]
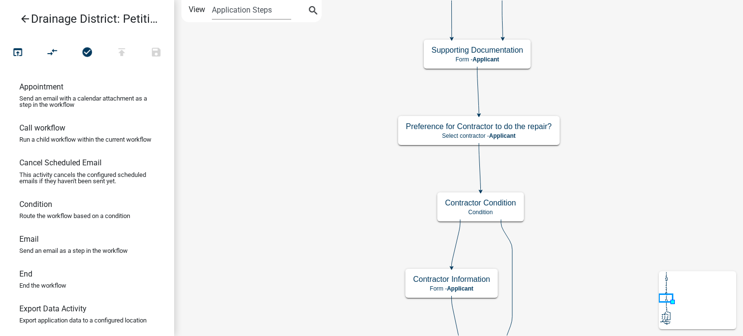
click at [26, 17] on icon "arrow_back" at bounding box center [25, 20] width 12 height 14
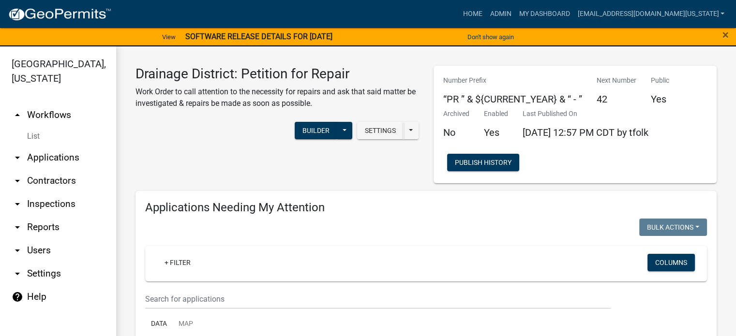
click at [55, 169] on link "arrow_drop_down Contractors" at bounding box center [58, 180] width 116 height 23
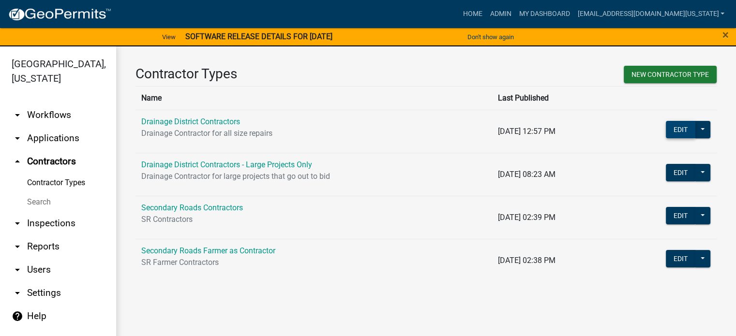
click at [687, 127] on button "Edit" at bounding box center [681, 129] width 30 height 17
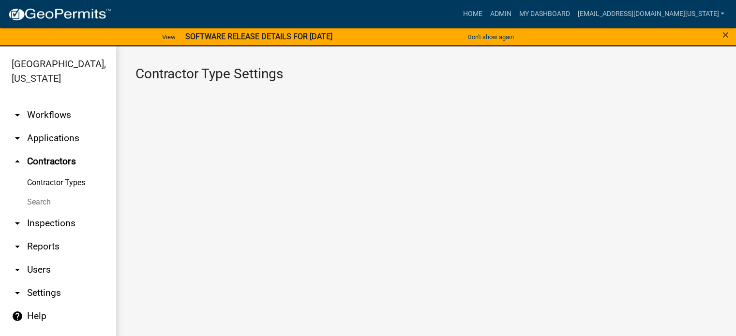
select select "1: 4ef63fe7-b19a-425e-ac95-467e066f44a3"
select select "2: Object"
select select
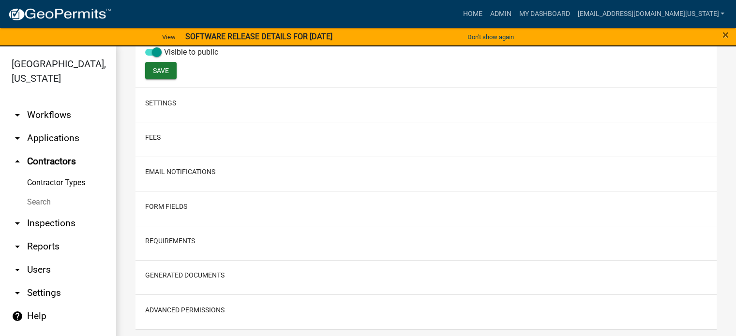
scroll to position [364, 0]
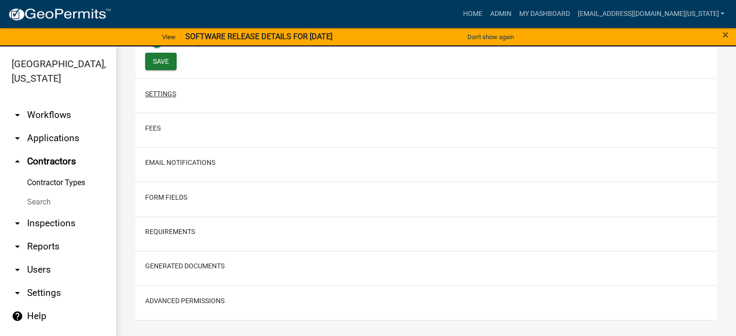
click at [166, 97] on button "Settings" at bounding box center [160, 94] width 31 height 10
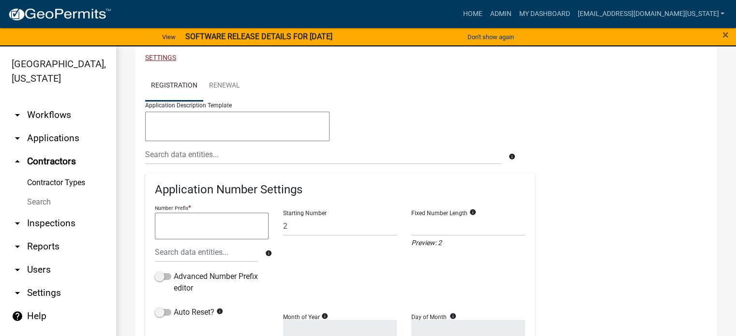
scroll to position [316, 0]
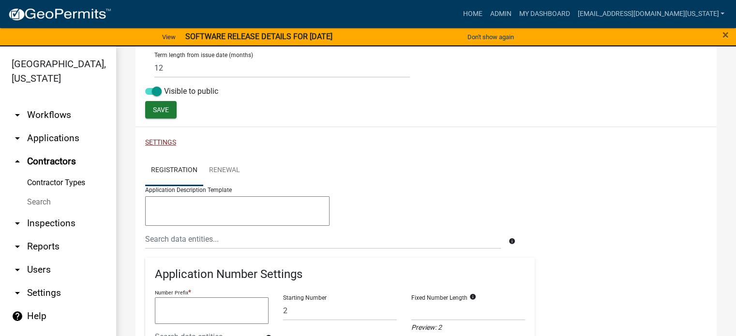
click at [166, 140] on button "Settings" at bounding box center [160, 142] width 31 height 10
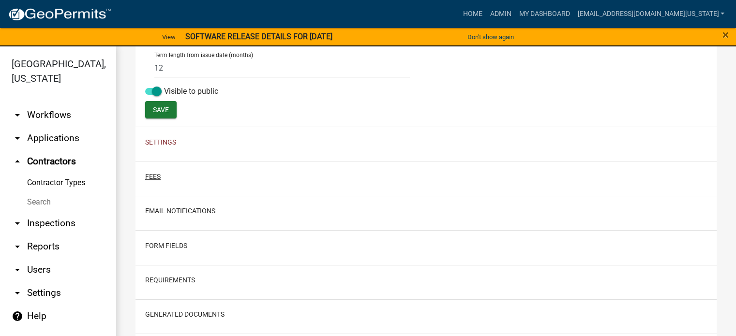
click at [156, 172] on button "Fees" at bounding box center [152, 177] width 15 height 10
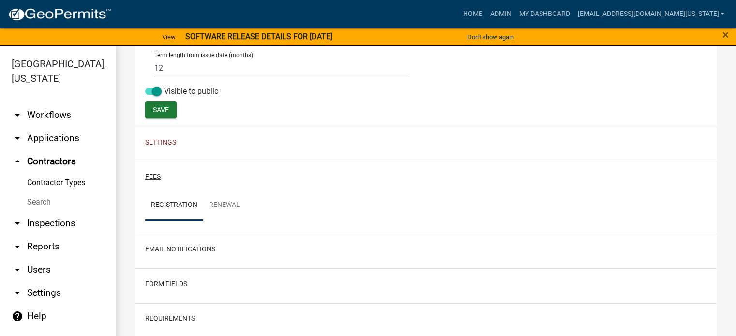
click at [156, 172] on button "Fees" at bounding box center [152, 177] width 15 height 10
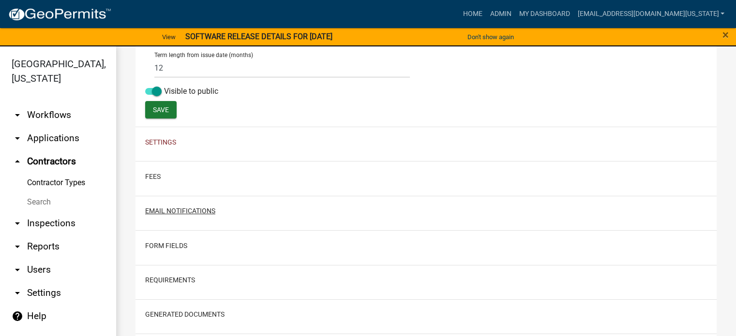
click at [157, 210] on button "Email Notifications" at bounding box center [180, 211] width 70 height 10
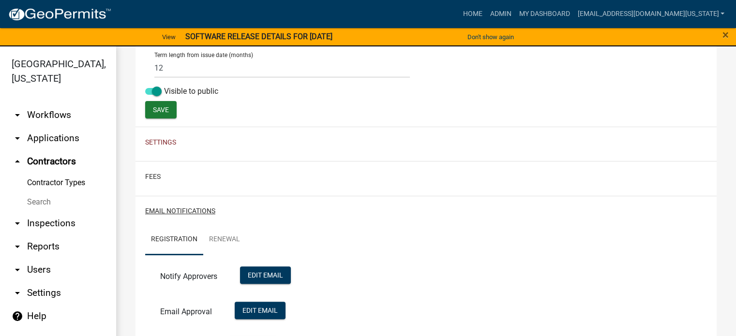
click at [157, 210] on button "Email Notifications" at bounding box center [180, 211] width 70 height 10
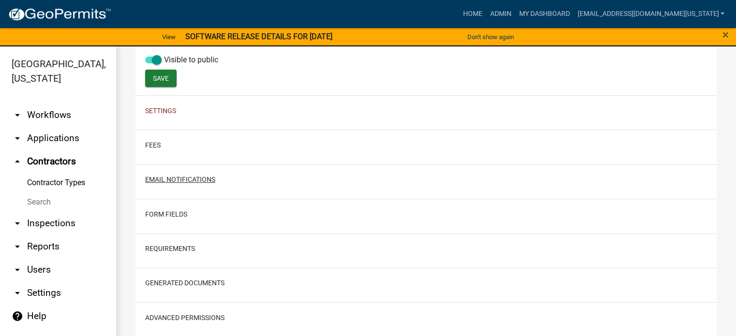
scroll to position [364, 0]
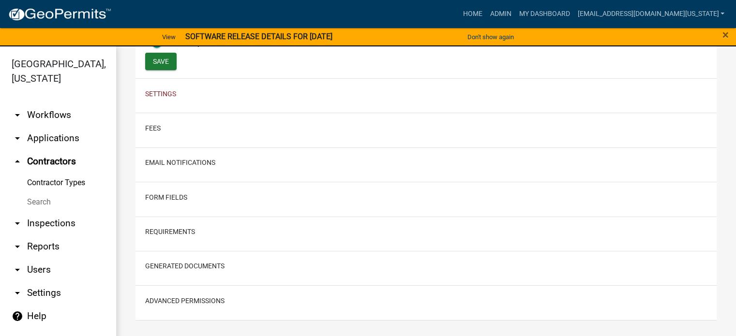
click at [151, 154] on h2 "Email Notifications" at bounding box center [426, 163] width 562 height 18
click at [150, 162] on button "Email Notifications" at bounding box center [180, 163] width 70 height 10
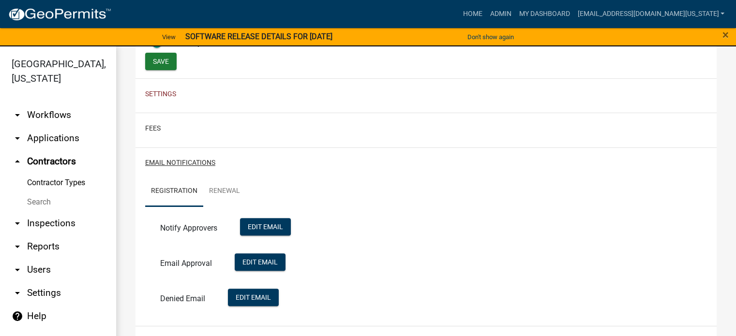
click at [150, 162] on button "Email Notifications" at bounding box center [180, 163] width 70 height 10
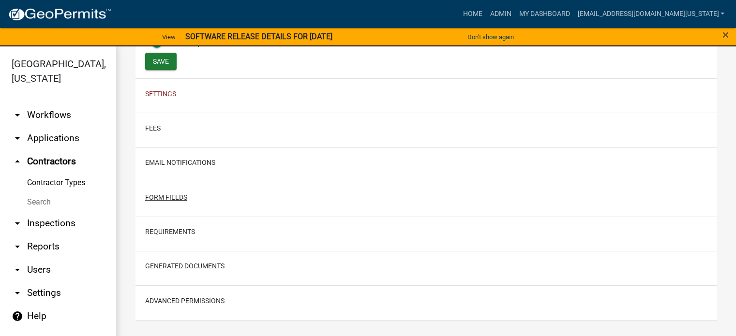
click at [157, 195] on button "Form Fields" at bounding box center [166, 198] width 42 height 10
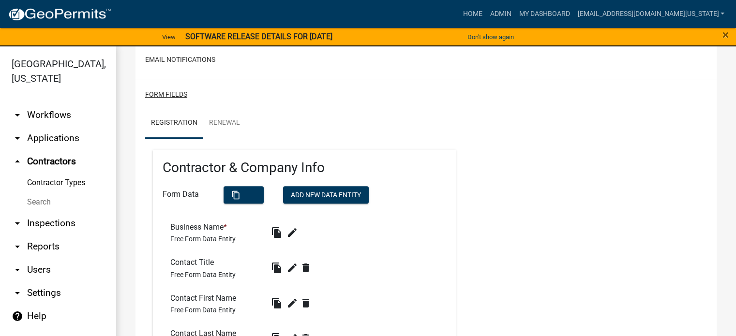
scroll to position [461, 0]
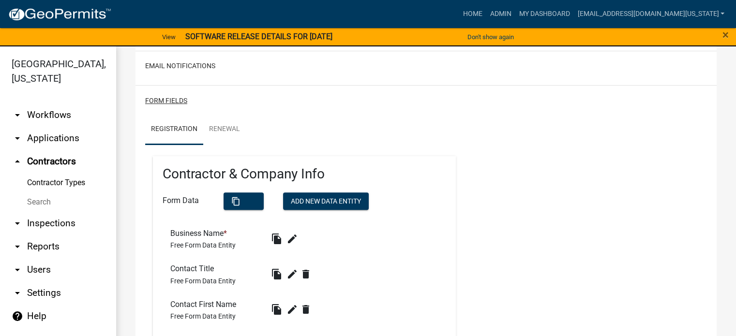
click at [170, 105] on button "Form Fields" at bounding box center [166, 101] width 42 height 10
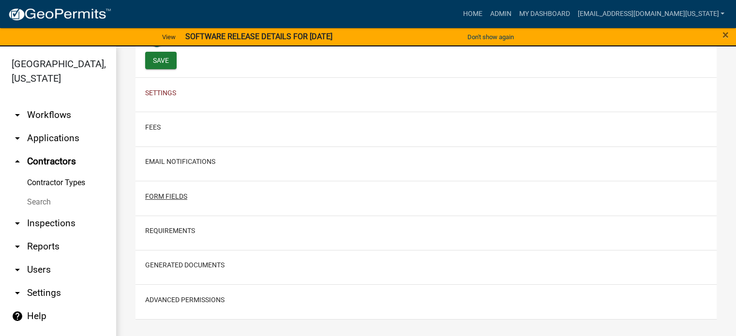
scroll to position [364, 0]
click at [168, 231] on button "Requirements" at bounding box center [170, 232] width 50 height 10
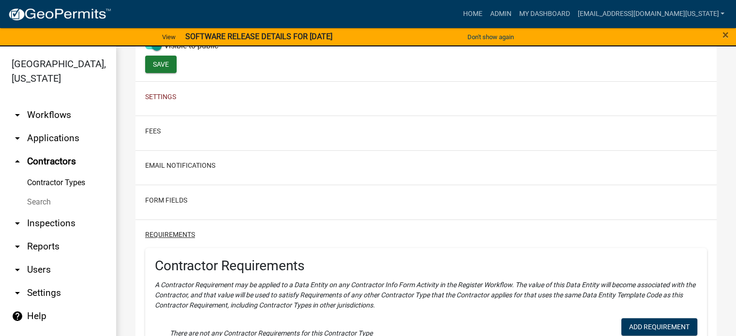
scroll to position [346, 0]
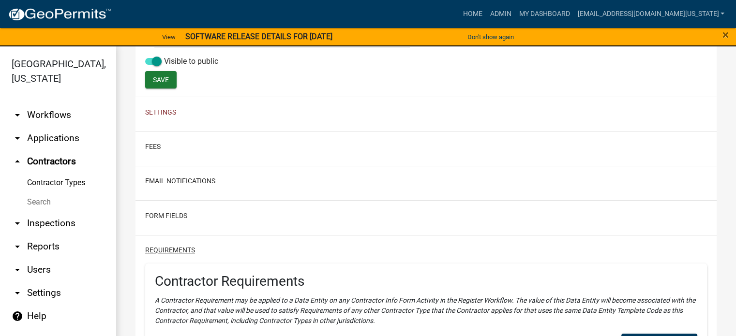
click at [173, 247] on button "Requirements" at bounding box center [170, 250] width 50 height 10
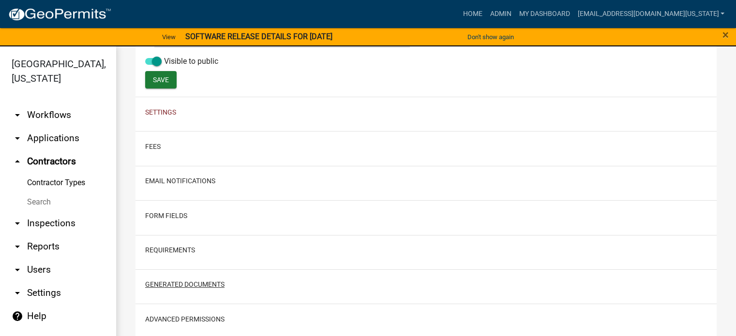
click at [171, 284] on button "Generated Documents" at bounding box center [184, 285] width 79 height 10
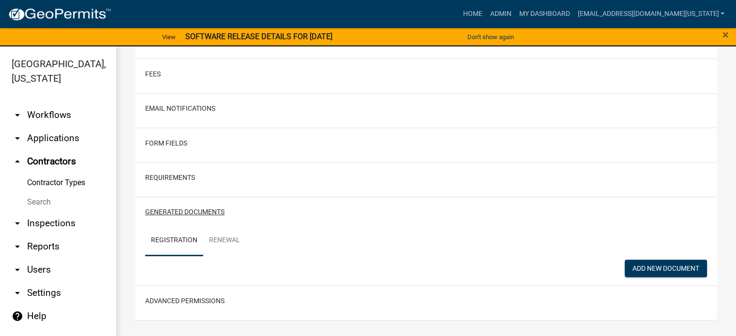
click at [172, 207] on button "Generated Documents" at bounding box center [184, 212] width 79 height 10
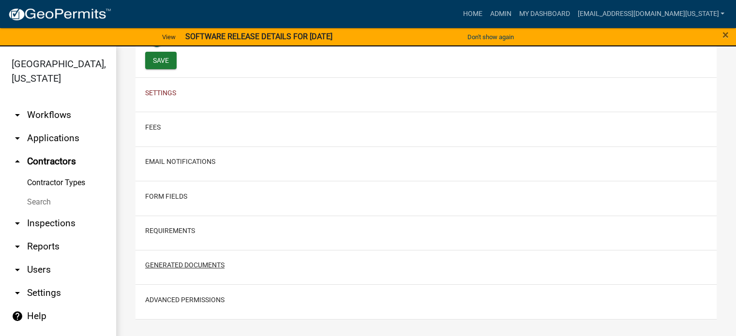
scroll to position [364, 0]
click at [167, 299] on button "Advanced Permissions" at bounding box center [184, 301] width 79 height 10
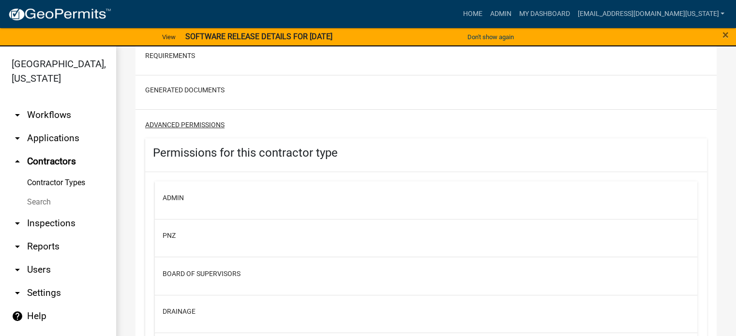
scroll to position [412, 0]
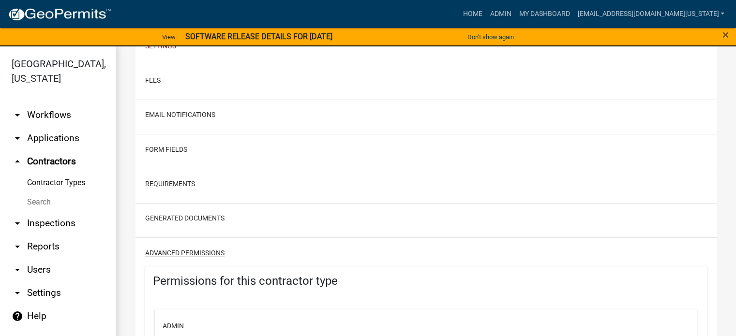
click at [171, 251] on button "Advanced Permissions" at bounding box center [184, 253] width 79 height 10
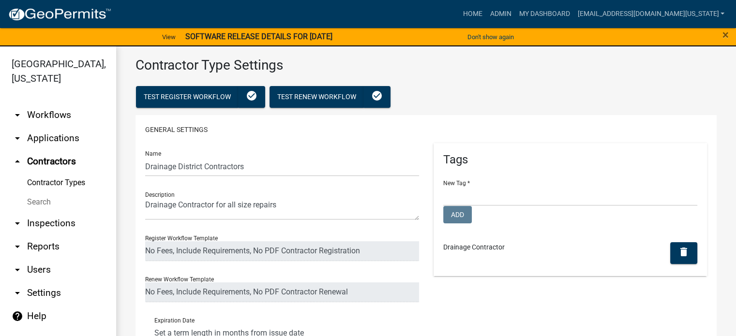
scroll to position [0, 0]
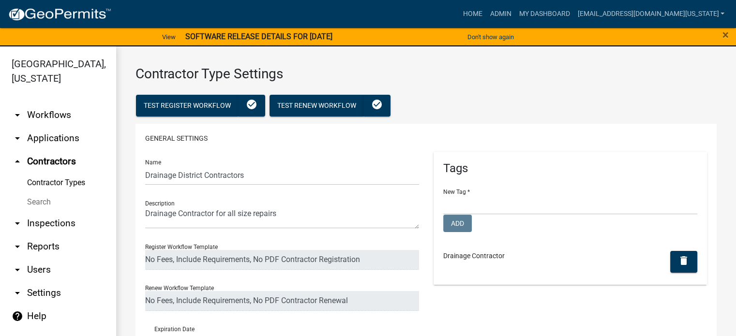
click at [58, 150] on link "arrow_drop_up Contractors" at bounding box center [58, 161] width 116 height 23
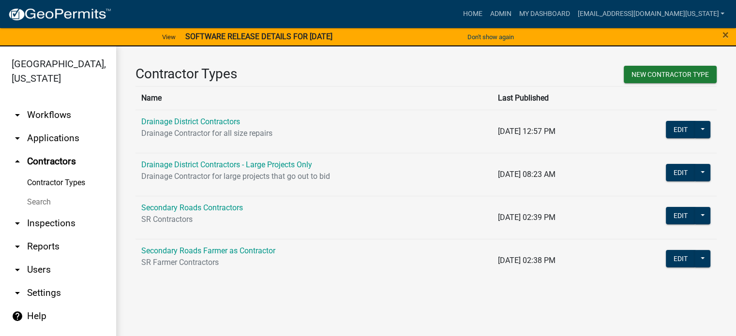
click at [59, 127] on link "arrow_drop_down Applications" at bounding box center [58, 138] width 116 height 23
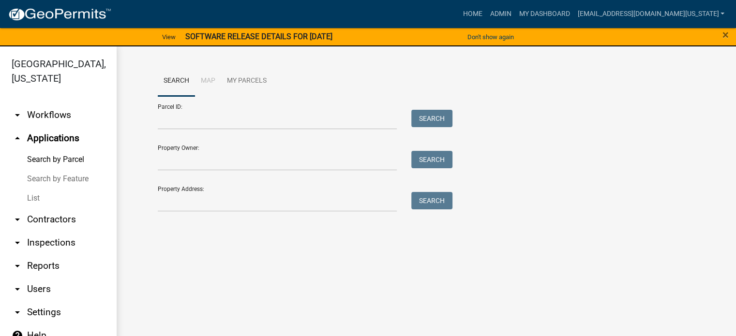
click at [58, 104] on link "arrow_drop_down Workflows" at bounding box center [58, 115] width 116 height 23
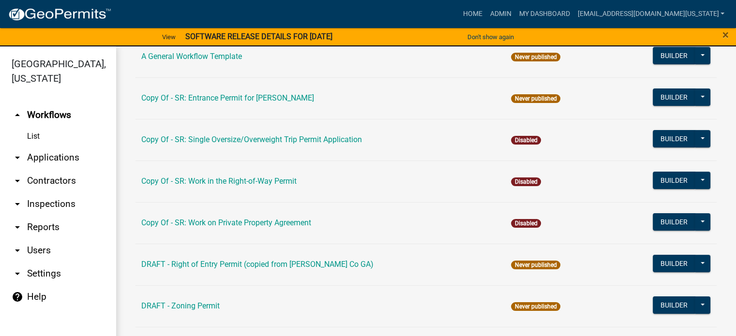
scroll to position [339, 0]
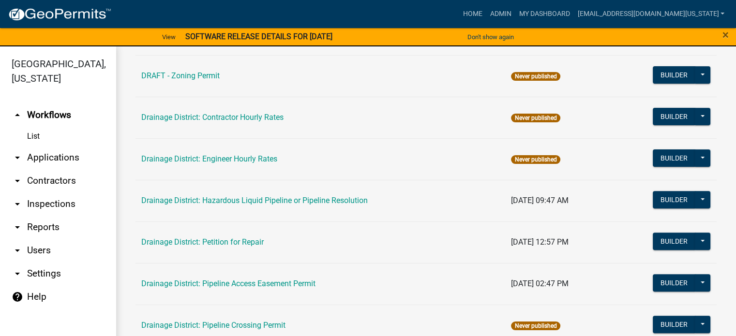
click at [204, 239] on link "Drainage District: Petition for Repair" at bounding box center [202, 242] width 122 height 9
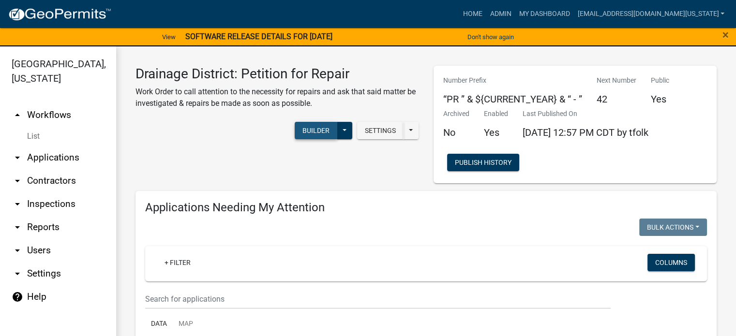
click at [316, 130] on button "Builder" at bounding box center [316, 130] width 43 height 17
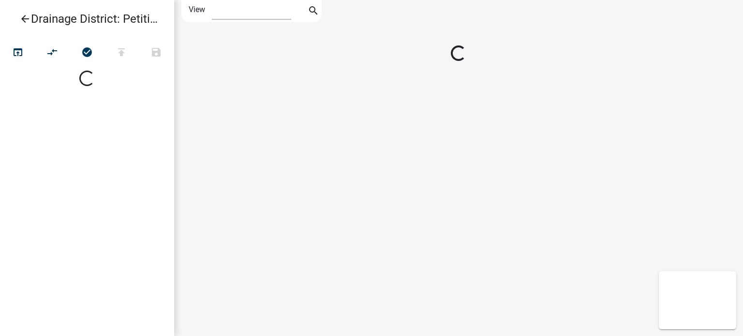
select select "1"
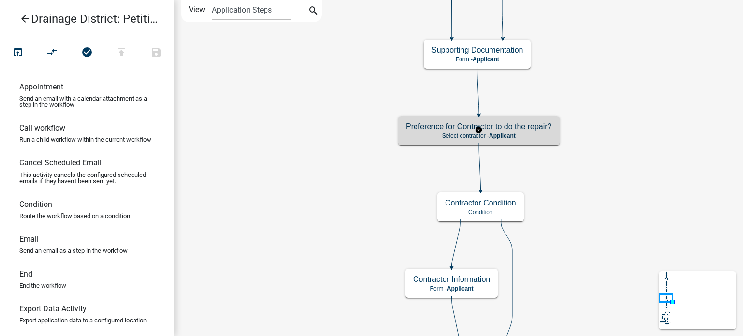
click at [509, 136] on span "Applicant" at bounding box center [502, 136] width 27 height 7
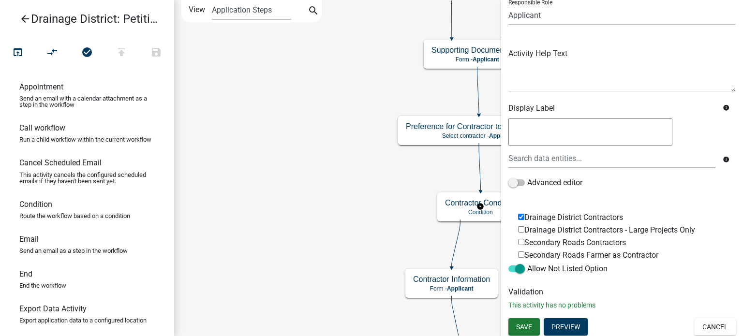
scroll to position [77, 0]
click at [698, 324] on button "Cancel" at bounding box center [715, 325] width 41 height 17
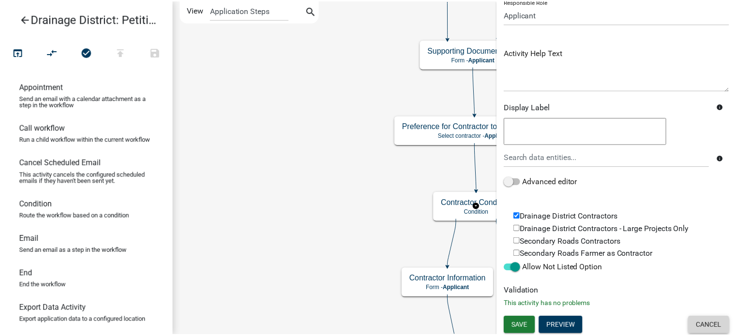
scroll to position [0, 0]
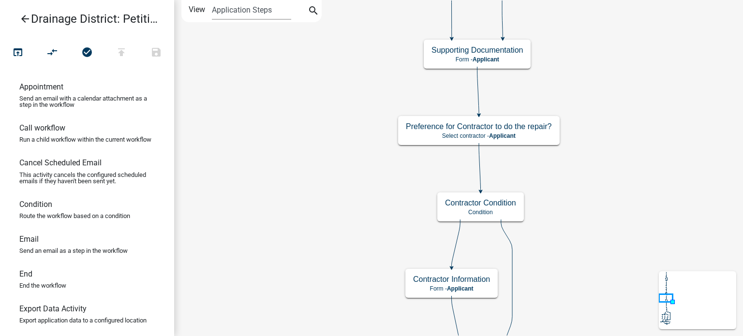
click at [26, 16] on icon "arrow_back" at bounding box center [25, 20] width 12 height 14
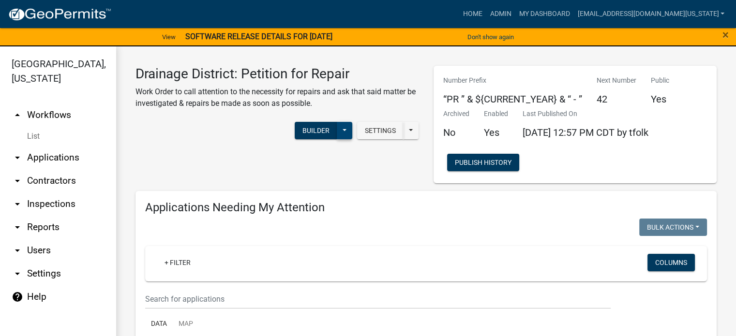
click at [337, 133] on button at bounding box center [344, 130] width 15 height 17
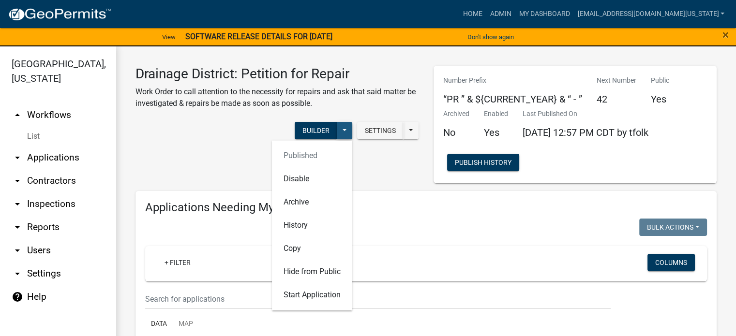
click at [339, 132] on button at bounding box center [344, 130] width 15 height 17
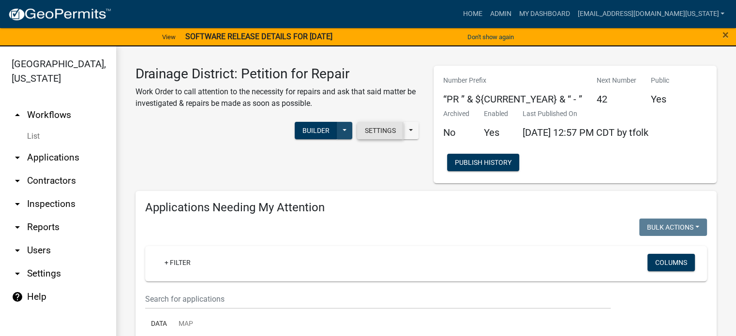
click at [368, 133] on button "Settings" at bounding box center [380, 130] width 46 height 17
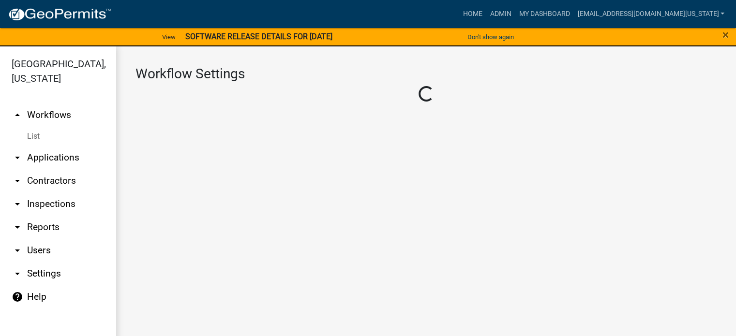
select select "1"
select select "1ef9bb48-92c5-4406-8eb2-df4420cc5f38"
select select "a9f9e81b-8f9f-4d6e-8489-b8f02e89f198"
select select "3"
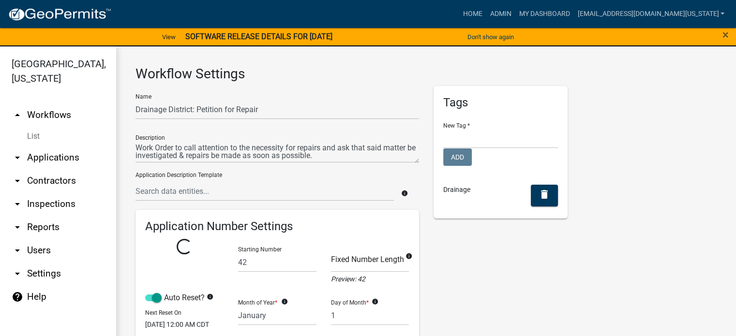
select select
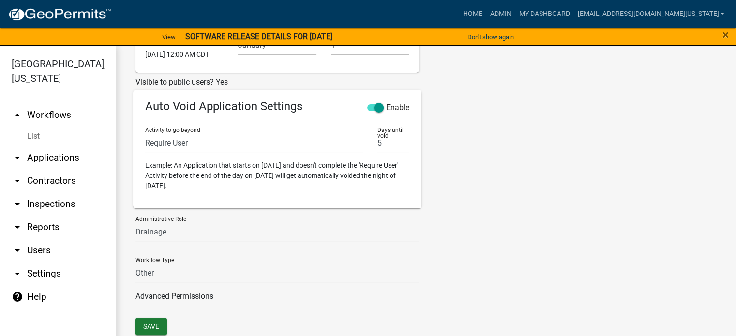
scroll to position [390, 0]
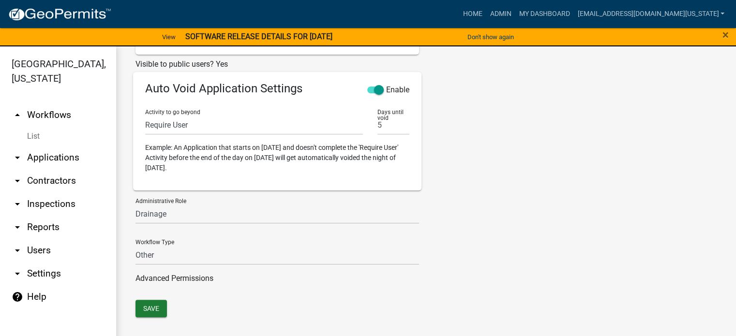
click at [194, 277] on link "Advanced Permissions" at bounding box center [174, 278] width 78 height 9
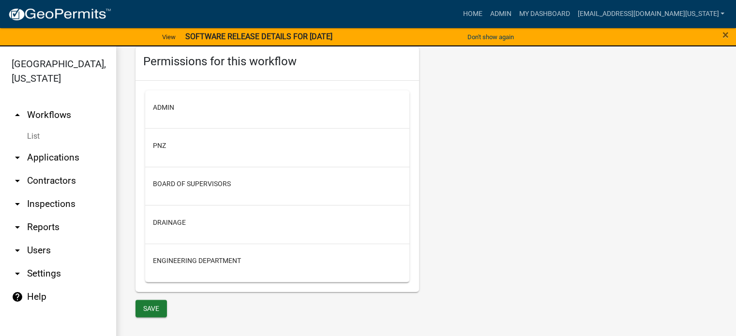
scroll to position [635, 0]
click at [52, 104] on link "arrow_drop_up Workflows" at bounding box center [58, 115] width 116 height 23
